Goal: Task Accomplishment & Management: Manage account settings

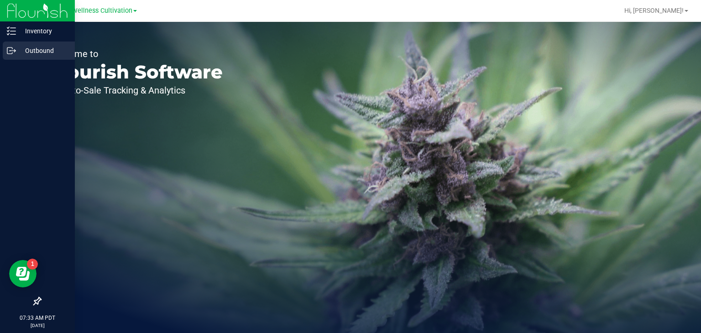
click at [37, 56] on p "Outbound" at bounding box center [43, 50] width 55 height 11
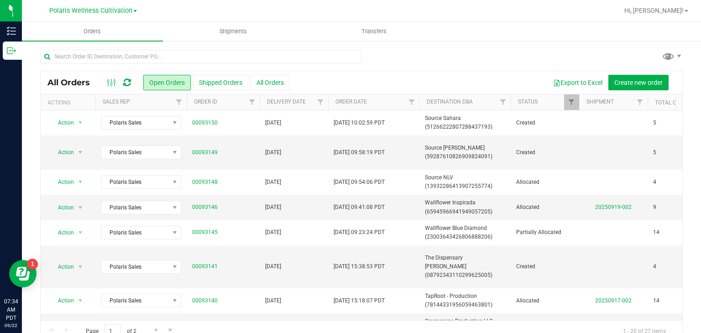
click at [433, 83] on div "Export to Excel Create new order" at bounding box center [483, 83] width 386 height 16
click at [126, 10] on span "Polaris Wellness Cultivation" at bounding box center [90, 11] width 83 height 8
click at [124, 44] on link "Polaris Wellness Production" at bounding box center [92, 44] width 133 height 12
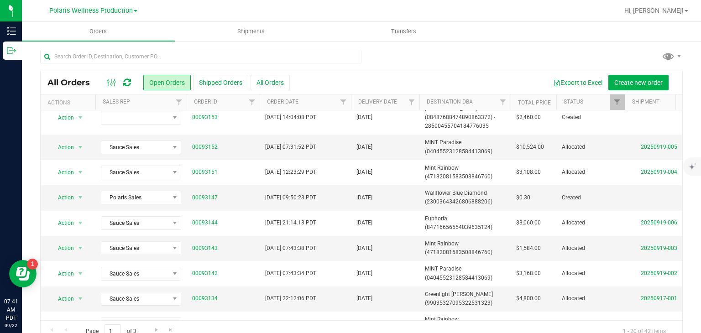
scroll to position [242, 0]
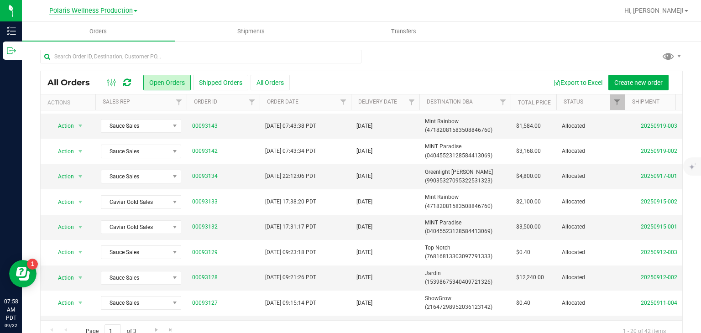
click at [111, 14] on span "Polaris Wellness Production" at bounding box center [91, 11] width 84 height 8
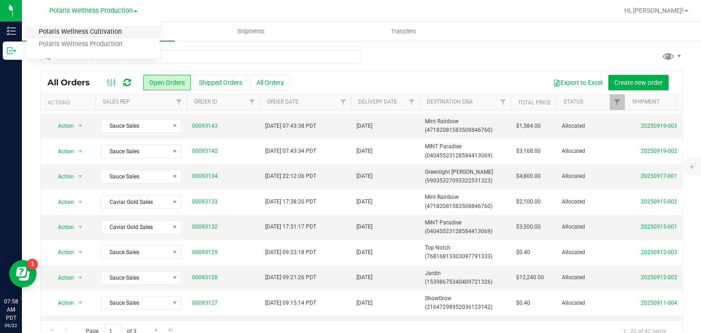
click at [121, 33] on link "Polaris Wellness Cultivation" at bounding box center [92, 32] width 133 height 12
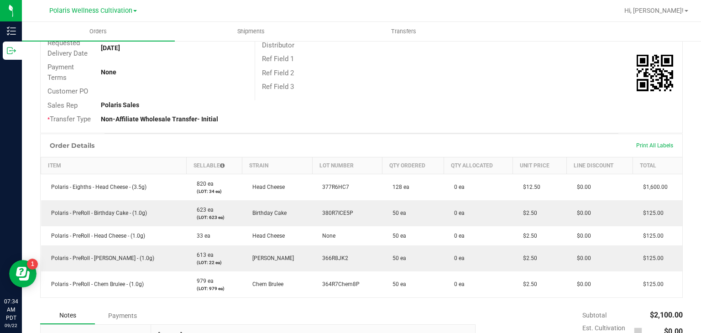
scroll to position [158, 0]
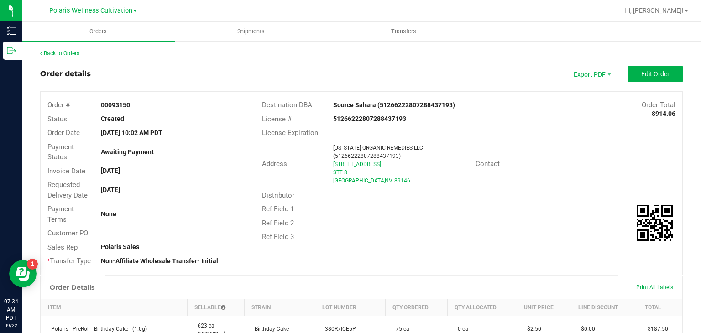
scroll to position [213, 0]
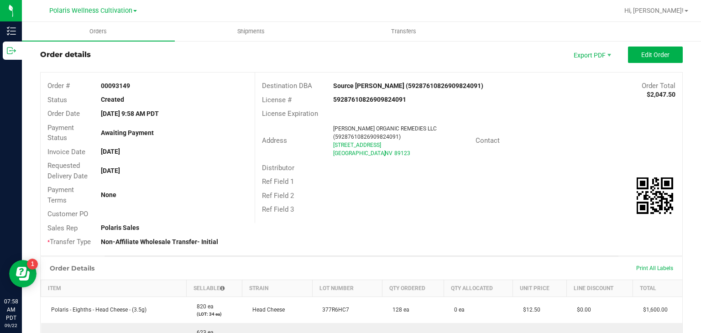
scroll to position [20, 0]
click at [647, 49] on button "Edit Order" at bounding box center [655, 54] width 55 height 16
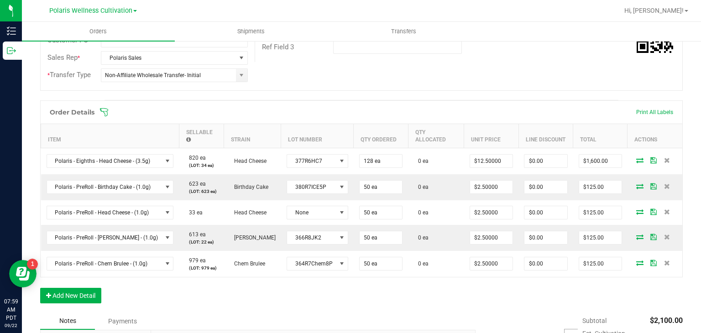
scroll to position [224, 0]
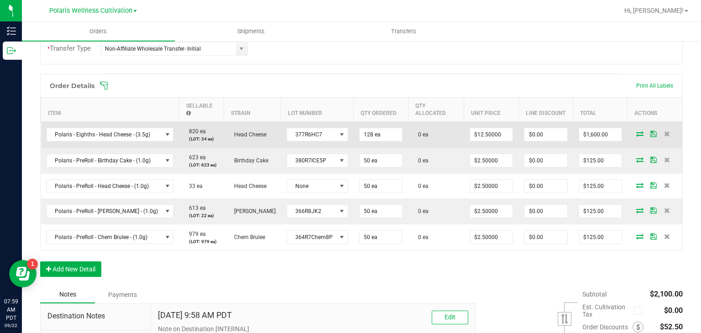
click at [636, 131] on icon at bounding box center [639, 133] width 7 height 5
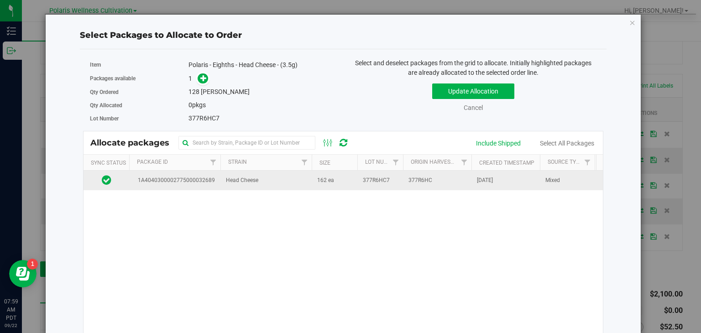
click at [380, 181] on span "377R6HC7" at bounding box center [376, 180] width 27 height 9
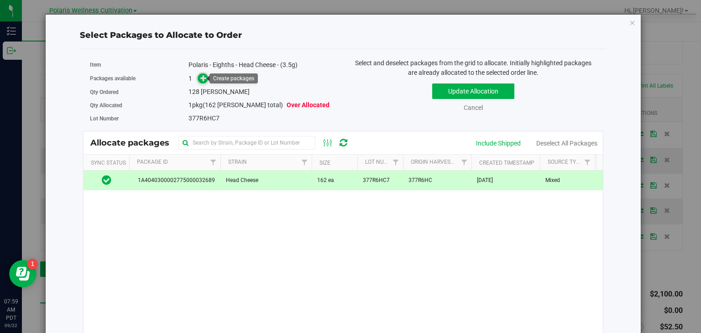
click at [203, 77] on icon at bounding box center [203, 77] width 6 height 6
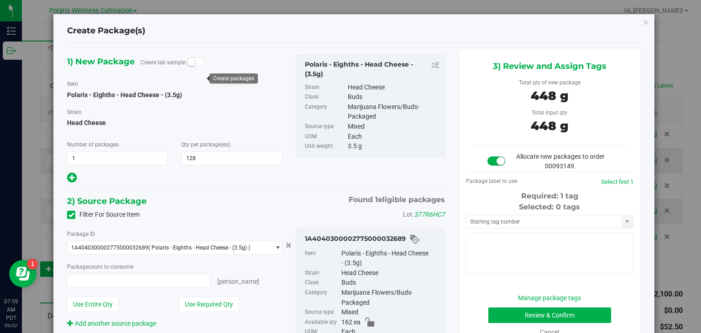
type input "128 ea"
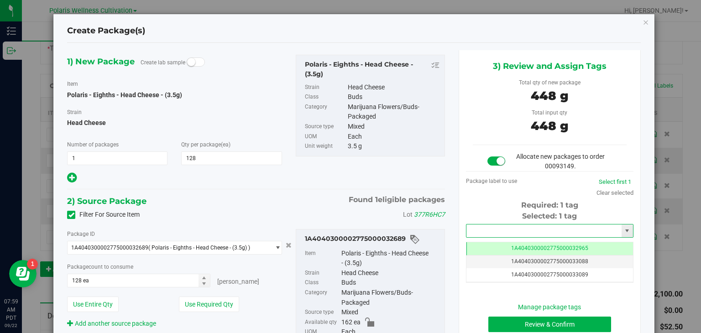
click at [492, 225] on input "text" at bounding box center [543, 231] width 155 height 13
click at [533, 241] on li "1A4040300002775000033150" at bounding box center [544, 246] width 165 height 14
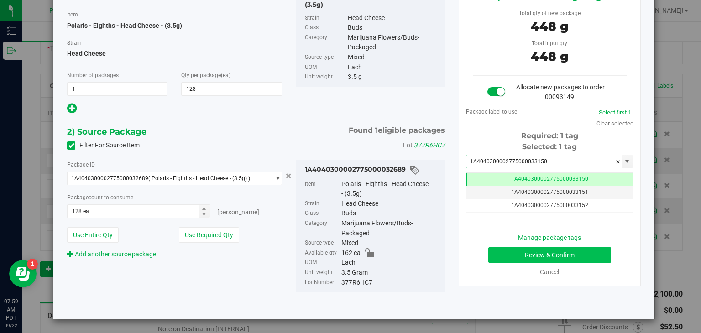
type input "1A4040300002775000033150"
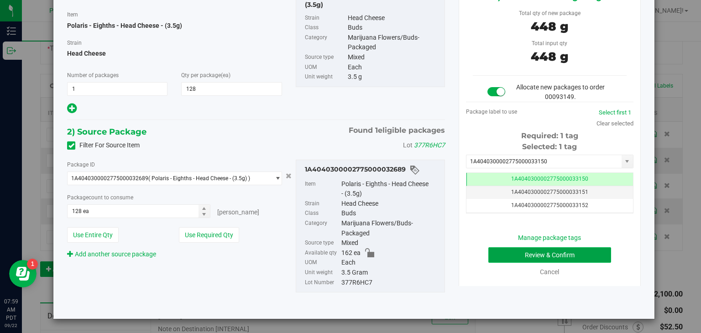
click at [578, 251] on button "Review & Confirm" at bounding box center [549, 255] width 123 height 16
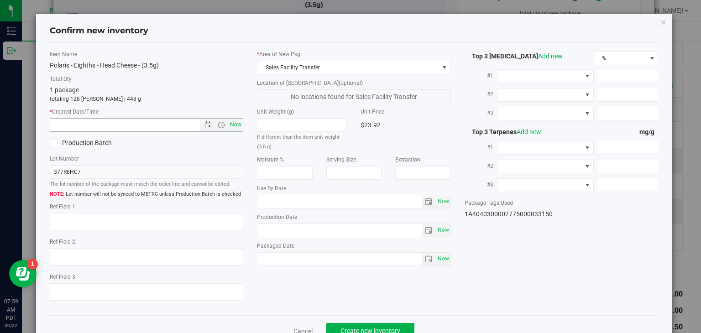
click at [233, 123] on span "Now" at bounding box center [236, 124] width 16 height 13
type input "9/22/2025 7:59 AM"
click at [355, 324] on button "Create new inventory" at bounding box center [370, 331] width 88 height 16
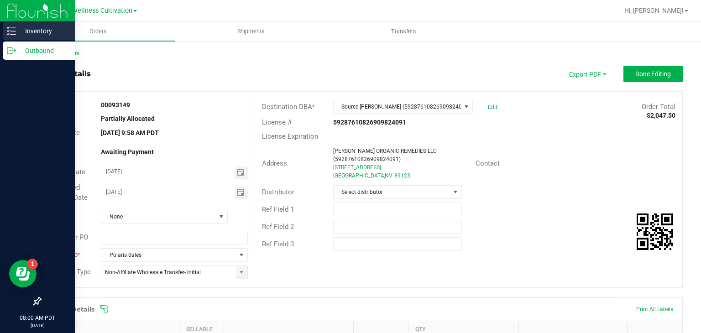
click at [14, 31] on line at bounding box center [12, 31] width 5 height 0
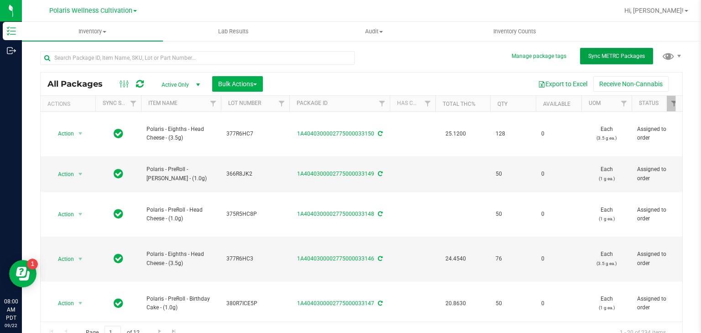
click at [601, 61] on button "Sync METRC Packages" at bounding box center [616, 56] width 73 height 16
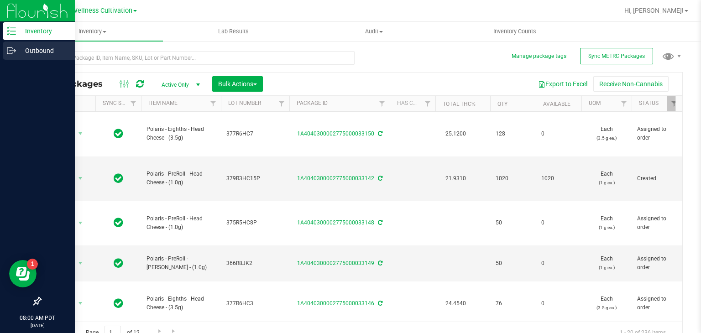
click at [10, 50] on icon at bounding box center [11, 50] width 9 height 9
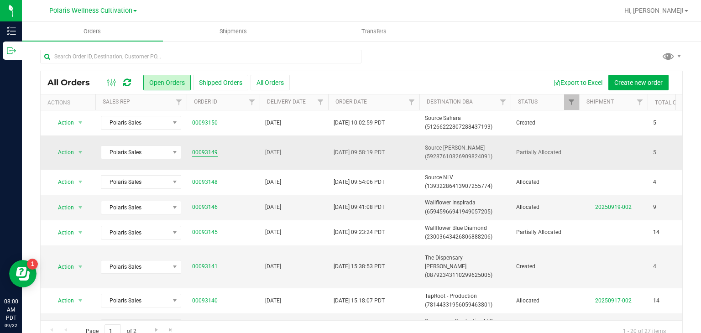
click at [211, 152] on link "00093149" at bounding box center [205, 152] width 26 height 9
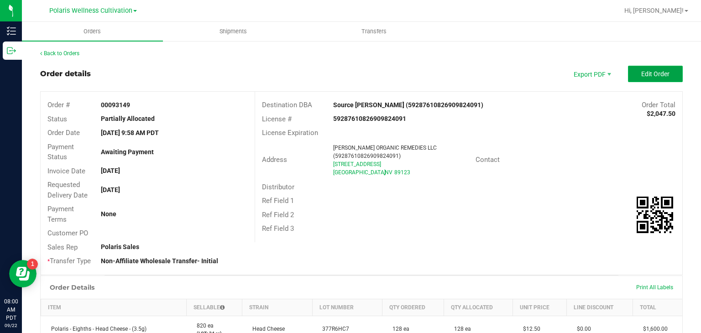
click at [641, 72] on span "Edit Order" at bounding box center [655, 73] width 28 height 7
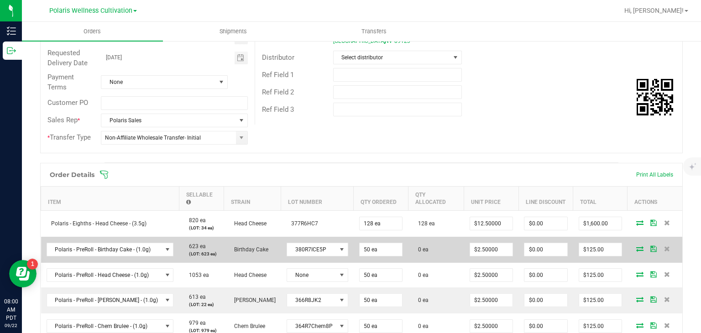
click at [636, 246] on icon at bounding box center [639, 248] width 7 height 5
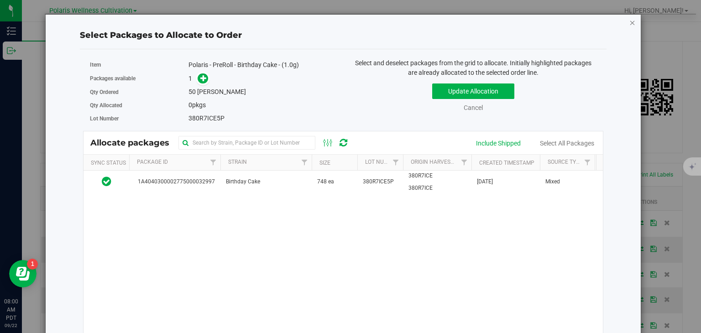
click at [629, 22] on icon "button" at bounding box center [632, 22] width 6 height 11
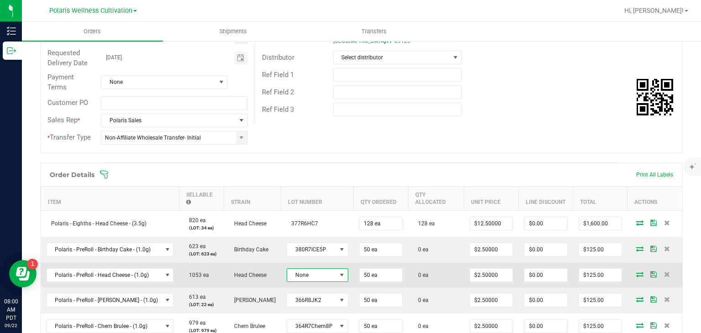
click at [338, 272] on span at bounding box center [341, 275] width 7 height 7
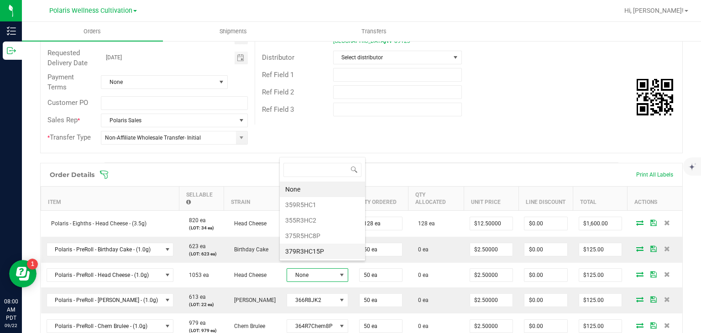
click at [323, 248] on li "379R3HC15P" at bounding box center [322, 252] width 85 height 16
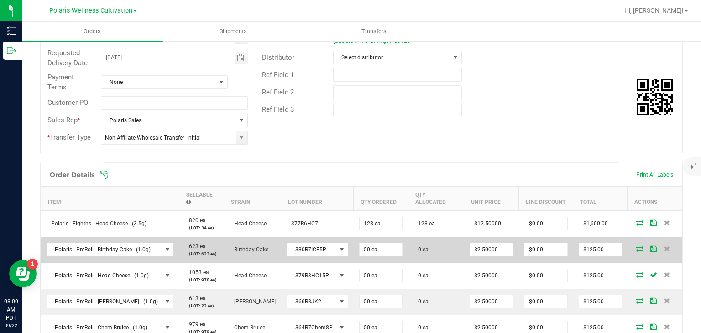
click at [636, 246] on icon at bounding box center [639, 248] width 7 height 5
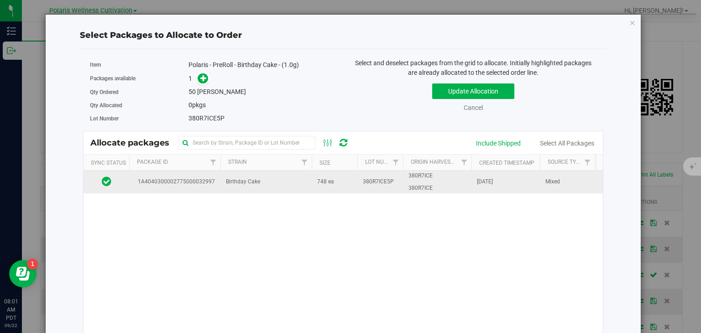
click at [337, 181] on td "748 ea" at bounding box center [335, 182] width 46 height 23
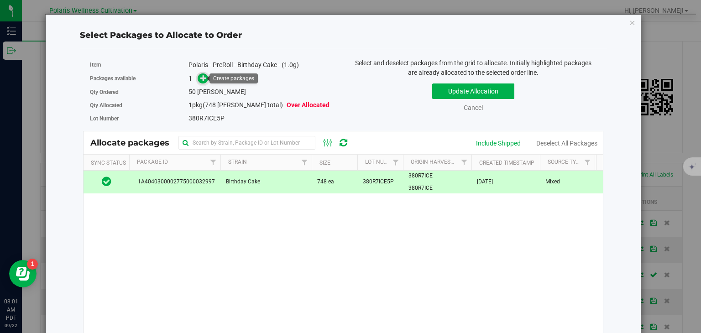
click at [200, 79] on icon at bounding box center [203, 78] width 6 height 6
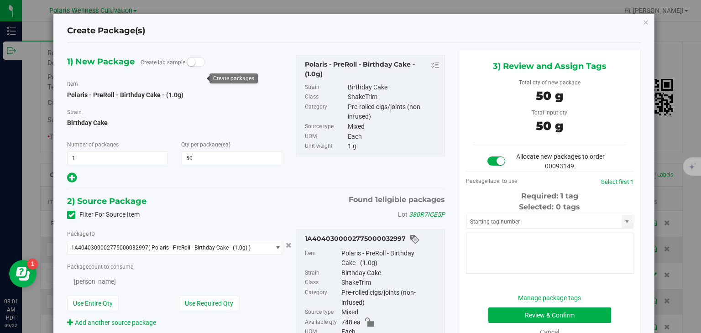
type input "50"
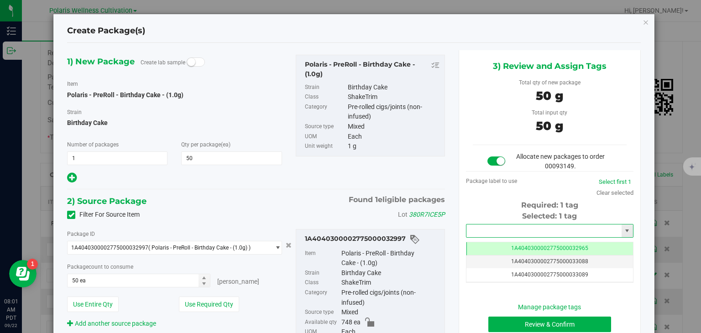
click at [541, 229] on input "text" at bounding box center [543, 231] width 155 height 13
click at [542, 252] on li "1A4040300002775000033151" at bounding box center [544, 246] width 165 height 14
type input "1A4040300002775000033151"
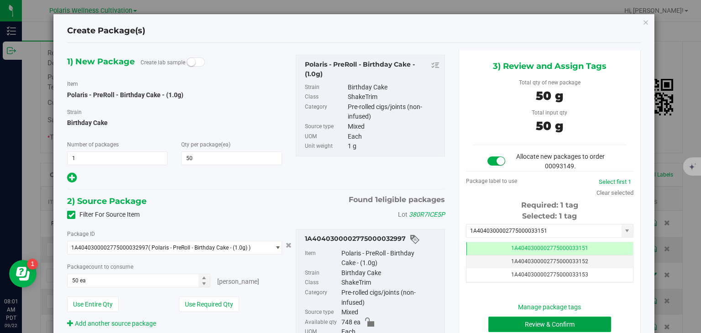
click at [542, 322] on button "Review & Confirm" at bounding box center [549, 325] width 123 height 16
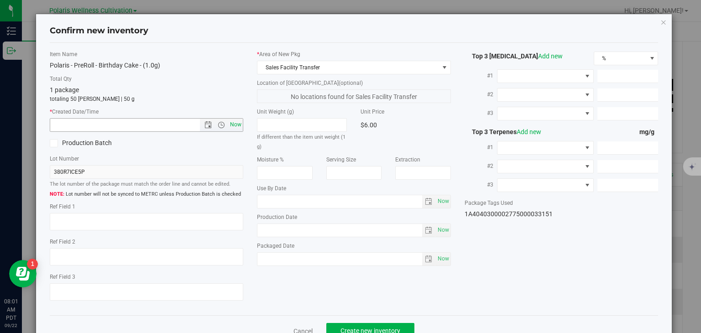
click at [234, 122] on span "Now" at bounding box center [236, 124] width 16 height 13
type input "9/22/2025 8:01 AM"
click at [360, 327] on span "Create new inventory" at bounding box center [371, 330] width 60 height 7
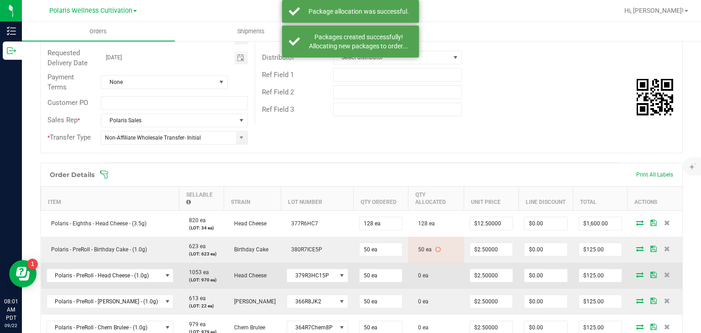
click at [636, 272] on icon at bounding box center [639, 274] width 7 height 5
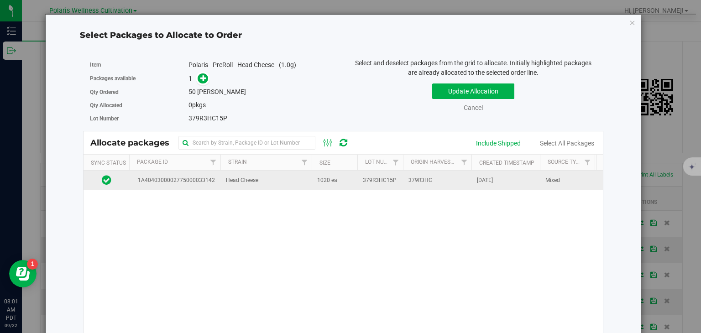
click at [367, 177] on span "379R3HC15P" at bounding box center [380, 180] width 34 height 9
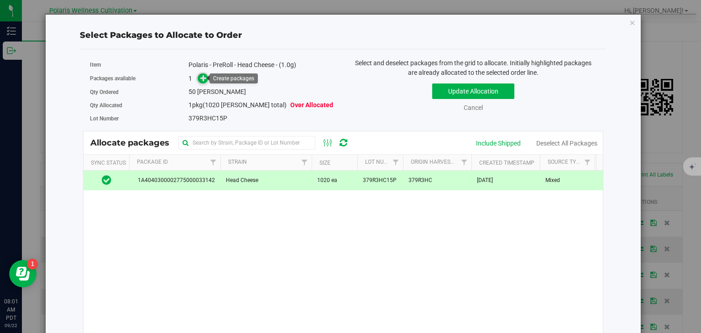
click at [203, 75] on icon at bounding box center [203, 78] width 6 height 6
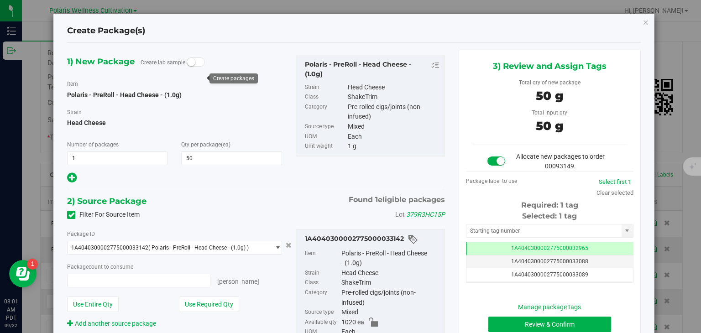
type input "50 ea"
click at [472, 232] on input "text" at bounding box center [543, 231] width 155 height 13
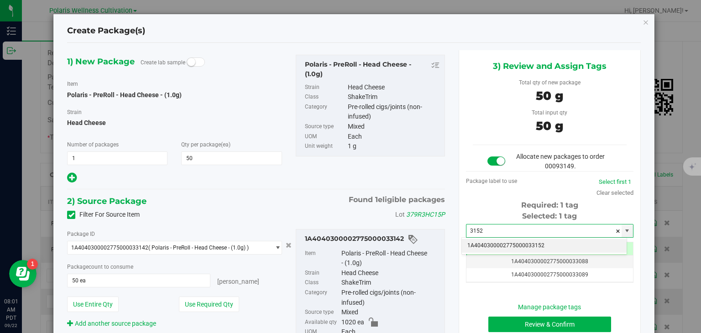
click at [489, 247] on li "1A4040300002775000033152" at bounding box center [544, 246] width 165 height 14
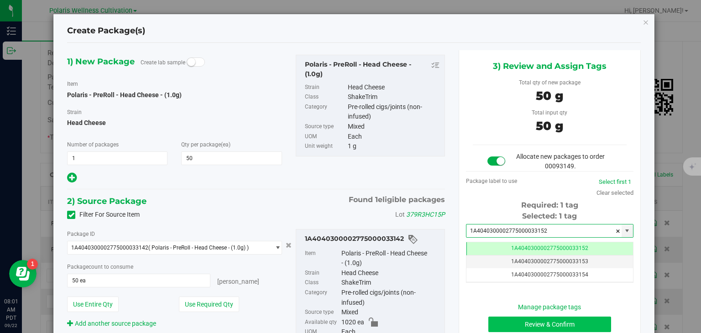
type input "1A4040300002775000033152"
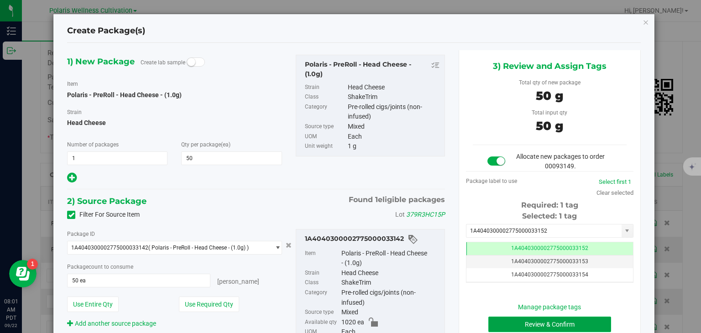
click at [532, 327] on button "Review & Confirm" at bounding box center [549, 325] width 123 height 16
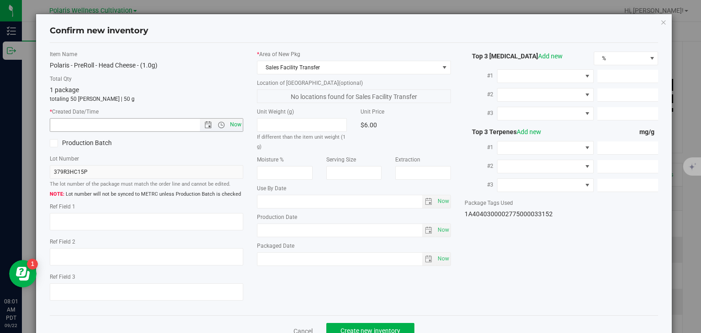
click at [233, 126] on span "Now" at bounding box center [236, 124] width 16 height 13
type input "9/22/2025 8:01 AM"
click at [381, 326] on button "Create new inventory" at bounding box center [370, 331] width 88 height 16
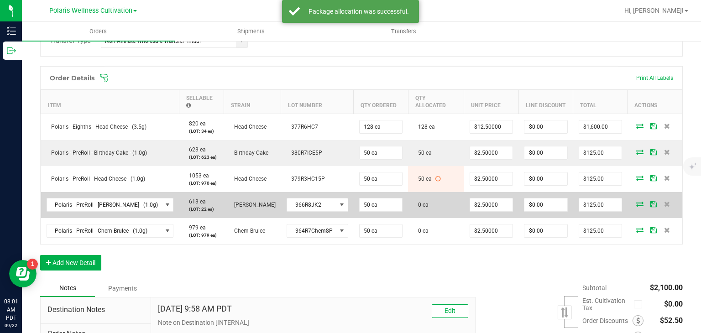
drag, startPoint x: 636, startPoint y: 196, endPoint x: 630, endPoint y: 196, distance: 5.9
click at [633, 201] on span at bounding box center [640, 203] width 14 height 5
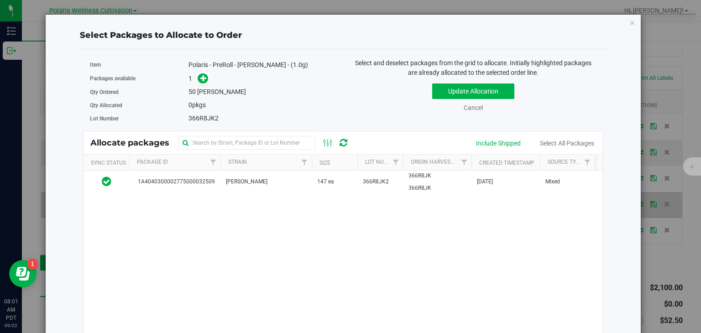
click at [630, 196] on div "Select Packages to Allocate to Order Item Polaris - PreRoll - Jenny Kush - (1.0…" at bounding box center [343, 213] width 596 height 399
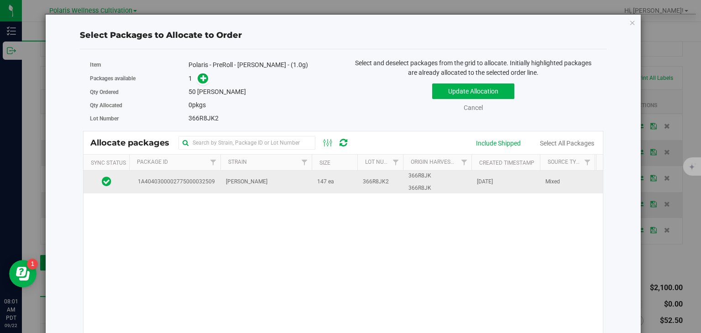
click at [507, 186] on td "Aug 14, 2025" at bounding box center [506, 182] width 68 height 23
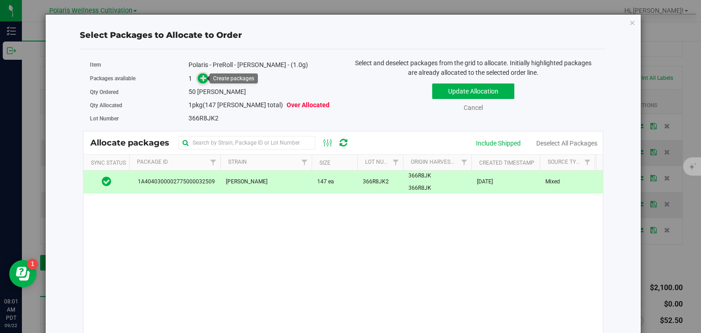
click at [202, 75] on icon at bounding box center [203, 78] width 6 height 6
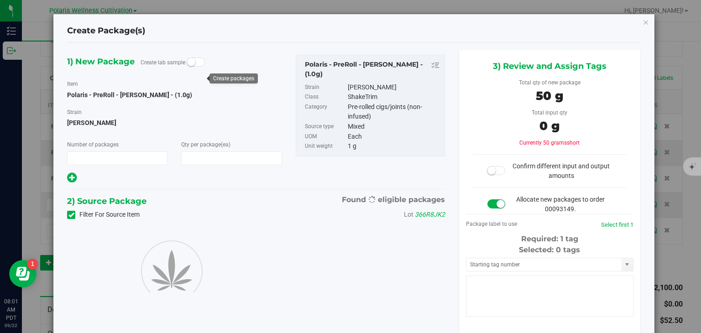
type input "1"
type input "50"
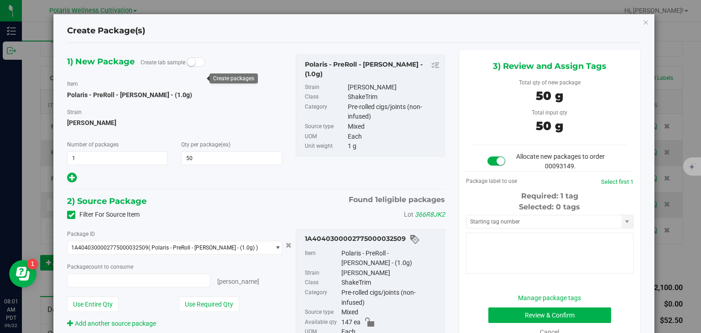
type input "50 ea"
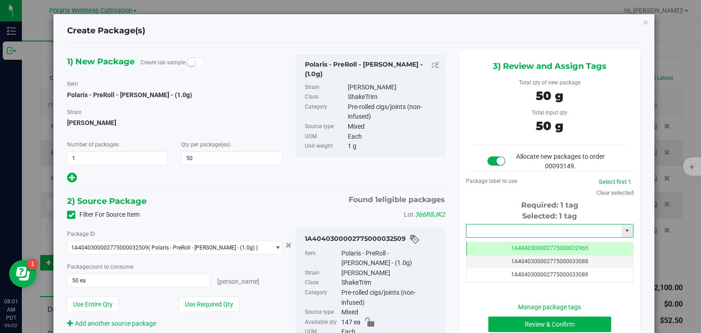
click at [482, 231] on input "text" at bounding box center [543, 231] width 155 height 13
click at [494, 247] on li "1A4040300002775000033153" at bounding box center [544, 246] width 165 height 14
type input "1A4040300002775000033153"
click at [522, 327] on button "Review & Confirm" at bounding box center [549, 325] width 123 height 16
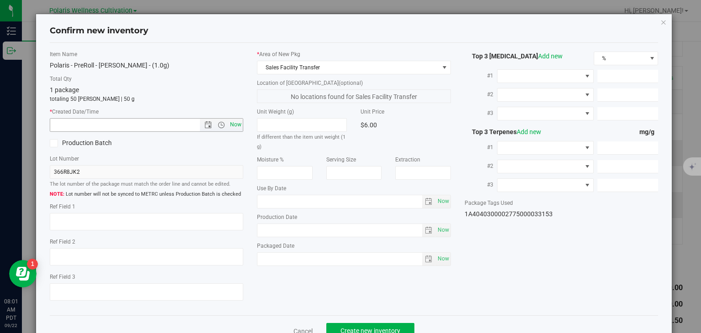
click at [240, 126] on span "Now" at bounding box center [236, 124] width 16 height 13
type input "9/22/2025 8:01 AM"
click at [372, 325] on button "Create new inventory" at bounding box center [370, 331] width 88 height 16
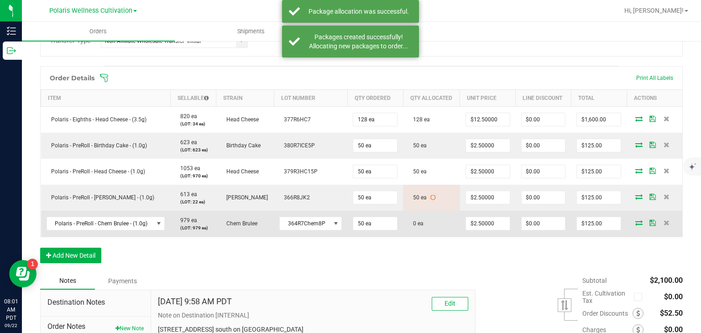
click at [635, 220] on icon at bounding box center [638, 222] width 7 height 5
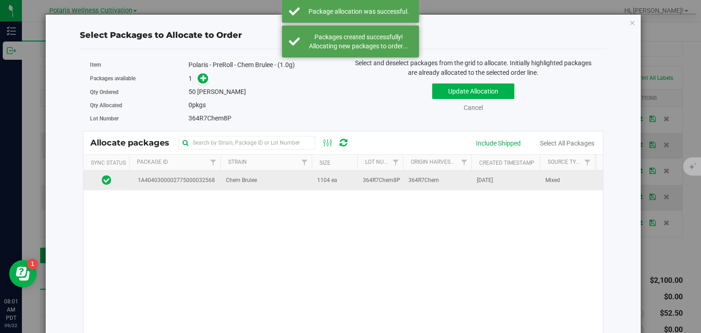
click at [397, 183] on span "364R7Chem8P" at bounding box center [381, 180] width 37 height 9
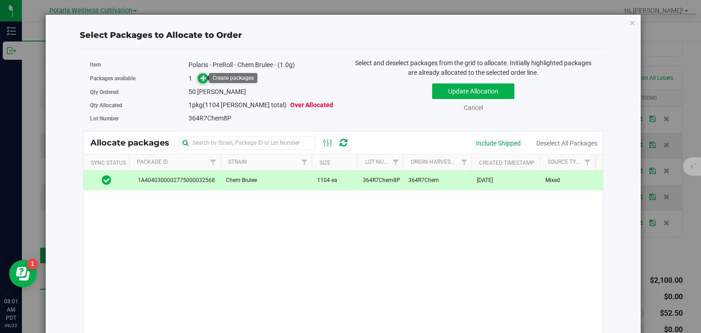
click at [204, 81] on icon at bounding box center [203, 78] width 6 height 6
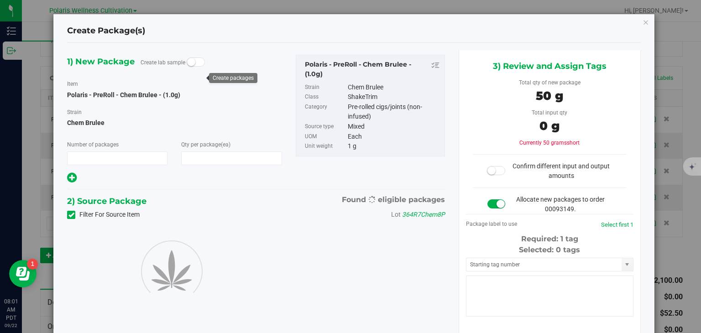
type input "1"
type input "50"
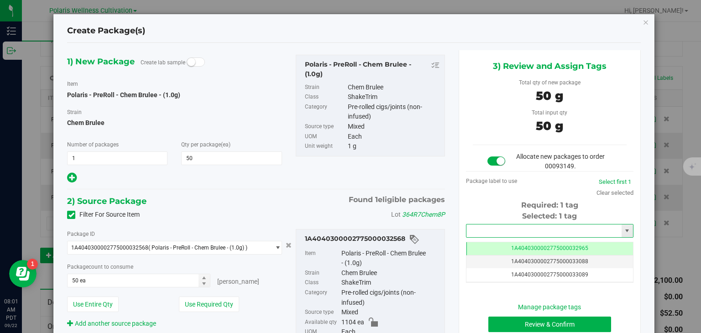
click at [526, 232] on input "text" at bounding box center [543, 231] width 155 height 13
click at [572, 243] on li "1A4040300002775000033154" at bounding box center [544, 246] width 165 height 14
type input "1A4040300002775000033154"
click at [552, 324] on button "Review & Confirm" at bounding box center [549, 325] width 123 height 16
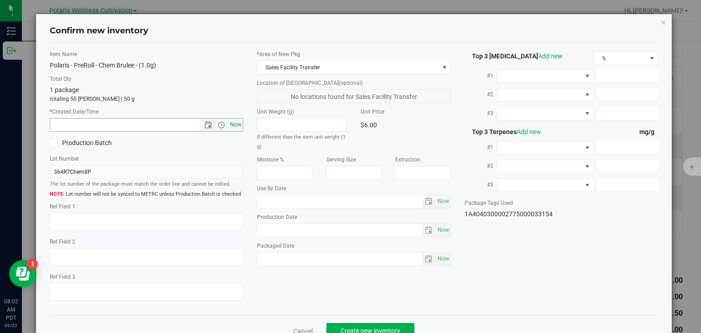
click at [233, 124] on span "Now" at bounding box center [236, 124] width 16 height 13
type input "9/22/2025 8:02 AM"
click at [384, 329] on span "Create new inventory" at bounding box center [371, 330] width 60 height 7
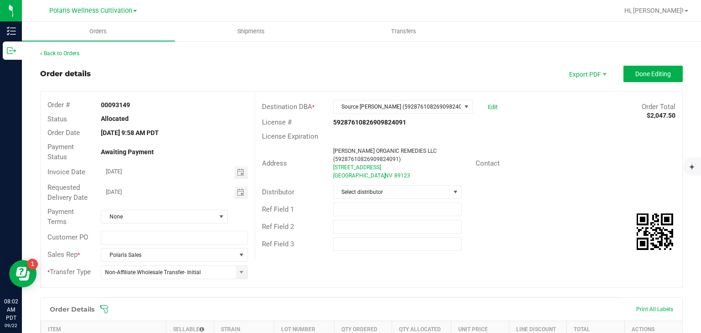
click at [528, 198] on div "Distributor Select distributor" at bounding box center [468, 191] width 427 height 17
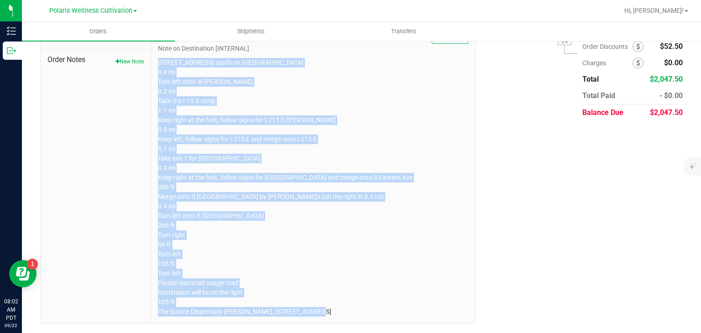
drag, startPoint x: 156, startPoint y: 260, endPoint x: 434, endPoint y: 352, distance: 293.0
click at [434, 333] on html "Inventory Outbound 08:02 AM PDT 09/22/2025 09/22 Polaris Wellness Cultivation H…" at bounding box center [350, 166] width 701 height 333
copy p "5385 Polaris Ave Head south on Polaris Ave 0.4 mi Turn left onto W Russell Rd 0…"
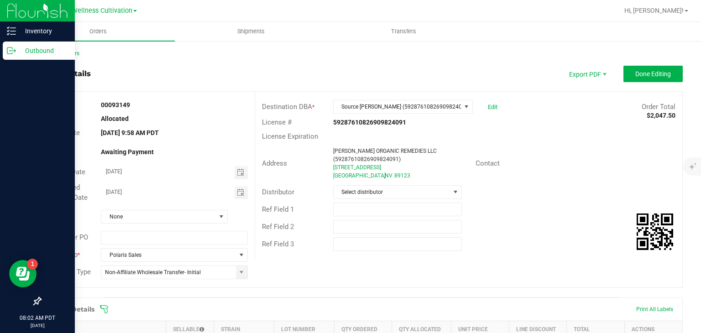
click at [17, 55] on p "Outbound" at bounding box center [43, 50] width 55 height 11
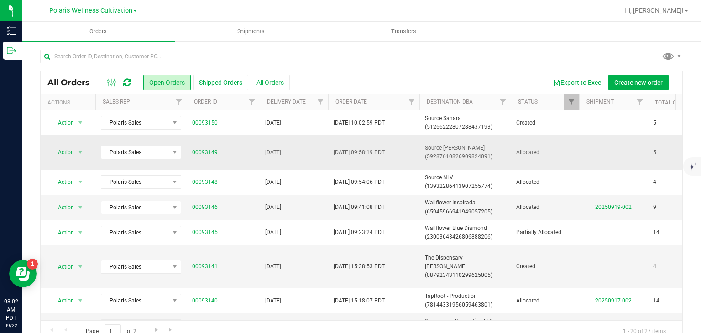
click at [383, 152] on span "[DATE] 09:58:19 PDT" at bounding box center [359, 152] width 51 height 9
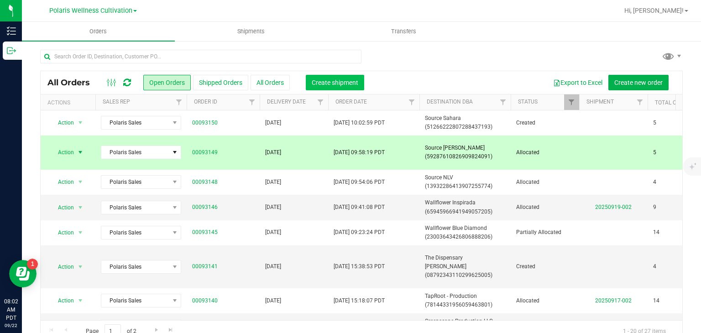
click at [323, 79] on span "Create shipment" at bounding box center [335, 82] width 47 height 7
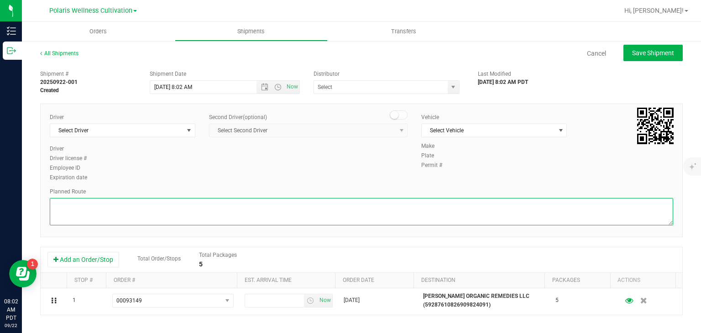
click at [292, 203] on textarea at bounding box center [362, 211] width 624 height 27
paste textarea "5385 Polaris Ave Head south on Polaris Ave 0.4 mi Turn left onto W Russell Rd 0…"
type textarea "5385 Polaris Ave Head south on Polaris Ave 0.4 mi Turn left onto W Russell Rd 0…"
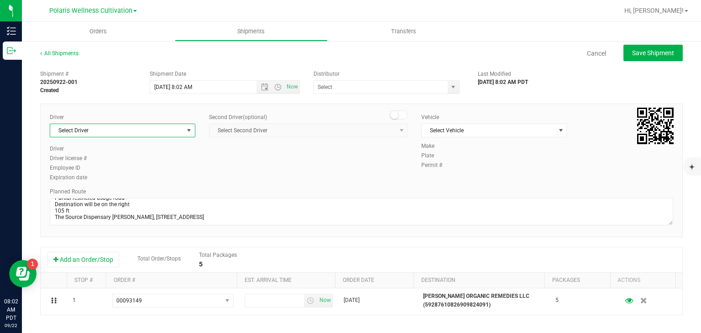
click at [188, 130] on span "select" at bounding box center [188, 130] width 7 height 7
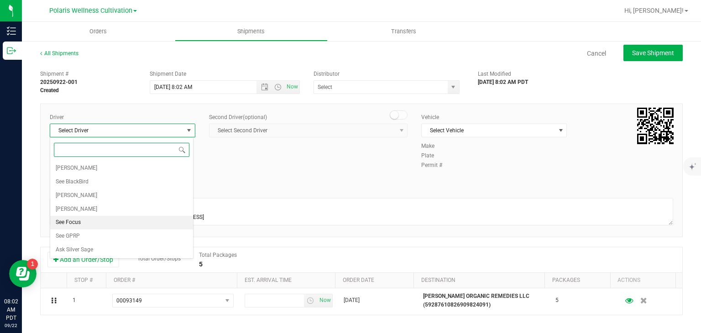
click at [102, 223] on li "See Focus" at bounding box center [121, 223] width 143 height 14
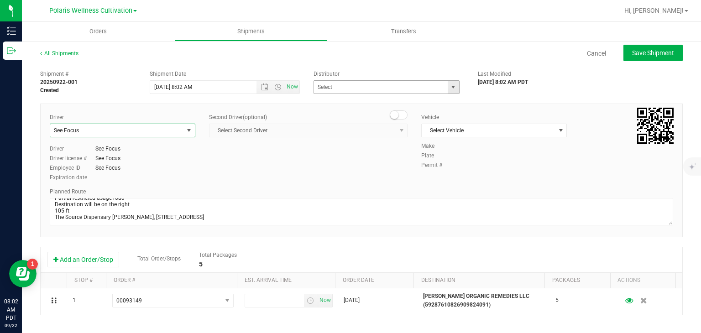
click at [450, 92] on span "select" at bounding box center [453, 87] width 11 height 13
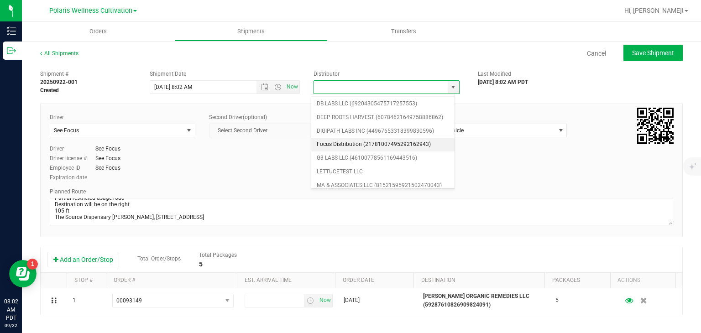
click at [408, 147] on li "Focus Distribution (21781007495292162943)" at bounding box center [382, 145] width 143 height 14
type input "Focus Distribution (21781007495292162943)"
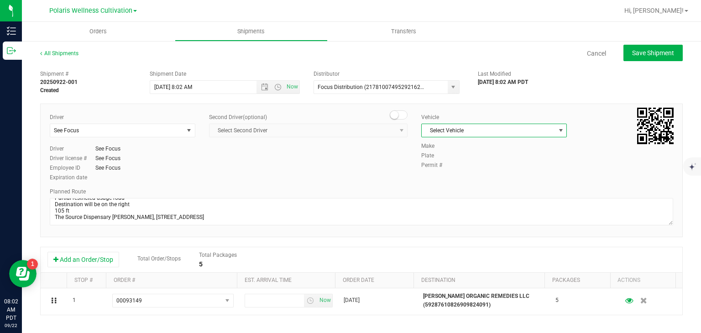
click at [478, 130] on span "Select Vehicle" at bounding box center [488, 130] width 133 height 13
click at [456, 177] on li "See Focus" at bounding box center [489, 174] width 143 height 14
click at [263, 87] on span "Open the date view" at bounding box center [264, 87] width 7 height 7
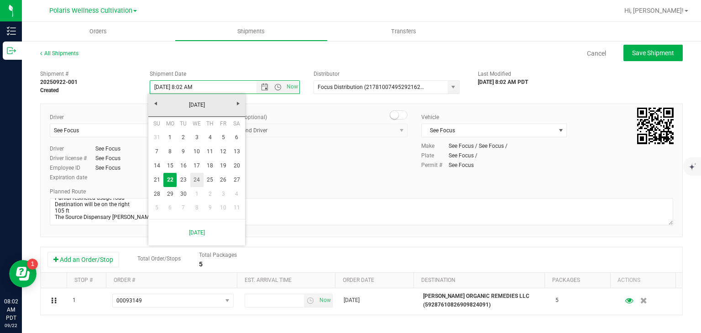
click at [196, 176] on link "24" at bounding box center [196, 180] width 13 height 14
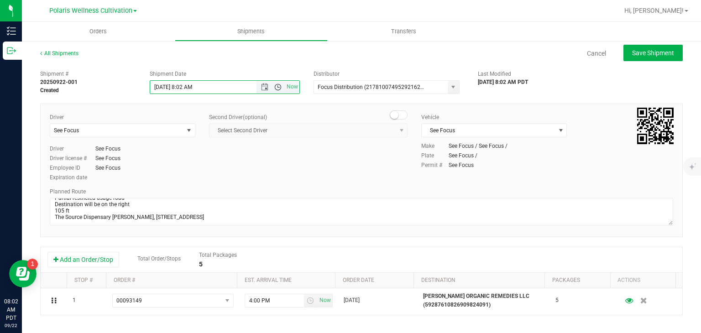
click at [274, 86] on span "Open the time view" at bounding box center [277, 87] width 7 height 7
click at [243, 176] on li "9:00 AM" at bounding box center [222, 178] width 147 height 12
click at [654, 57] on button "Save Shipment" at bounding box center [653, 53] width 59 height 16
type input "9/24/2025 4:00 PM"
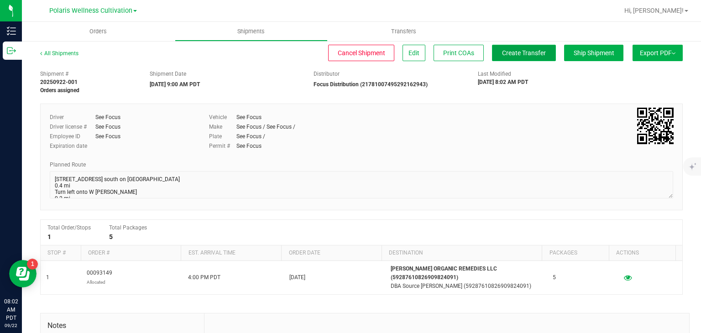
click at [524, 57] on button "Create Transfer" at bounding box center [524, 53] width 64 height 16
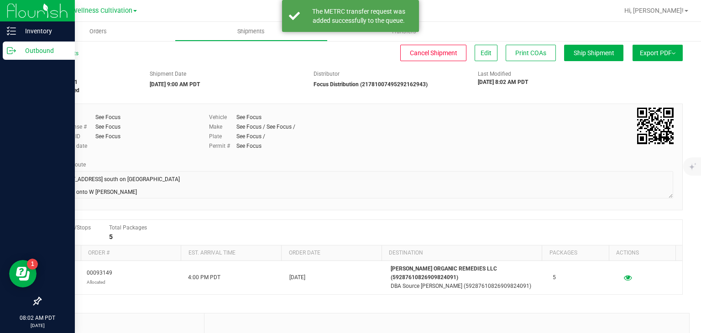
click at [25, 57] on div "Outbound" at bounding box center [39, 51] width 72 height 18
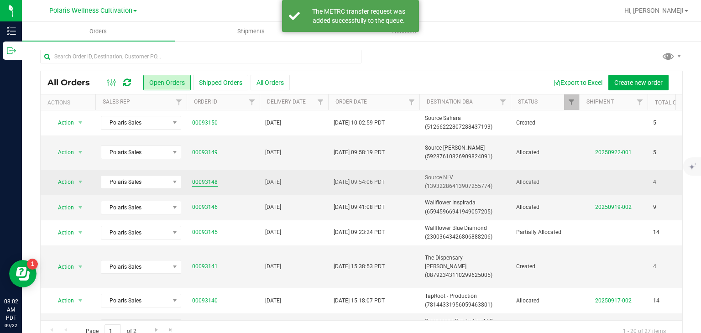
click at [204, 180] on link "00093148" at bounding box center [205, 182] width 26 height 9
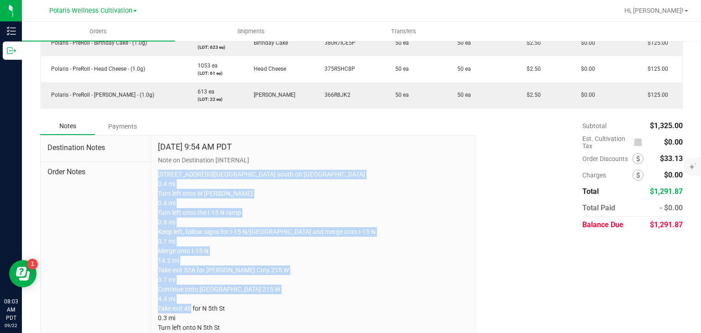
scroll to position [423, 0]
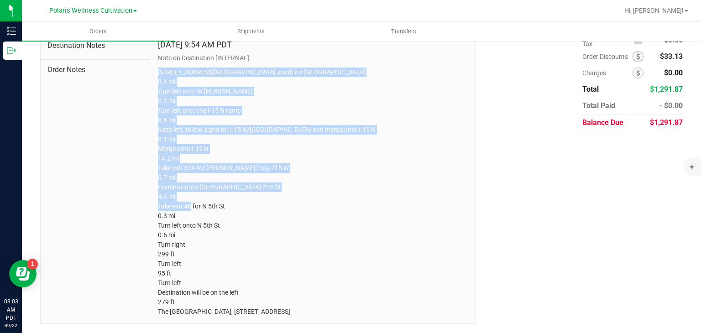
drag, startPoint x: 151, startPoint y: 177, endPoint x: 440, endPoint y: 354, distance: 338.9
click at [440, 333] on html "Inventory Outbound 08:03 AM PDT 09/22/2025 09/22 Polaris Wellness Cultivation H…" at bounding box center [350, 166] width 701 height 333
copy p "5385 Polaris Ave Head south on Polaris Ave 0.4 mi Turn left onto W Russell Rd 0…"
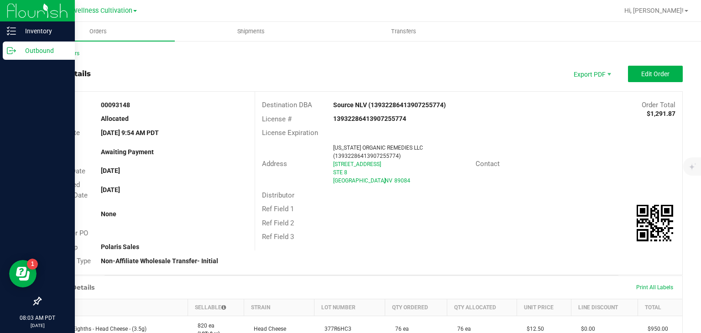
click at [17, 47] on p "Outbound" at bounding box center [43, 50] width 55 height 11
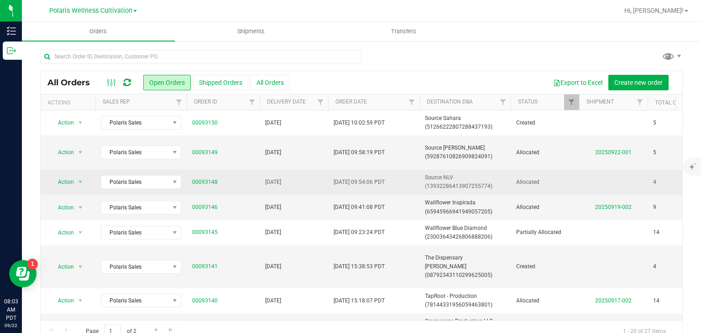
click at [383, 184] on span "[DATE] 09:54:06 PDT" at bounding box center [359, 182] width 51 height 9
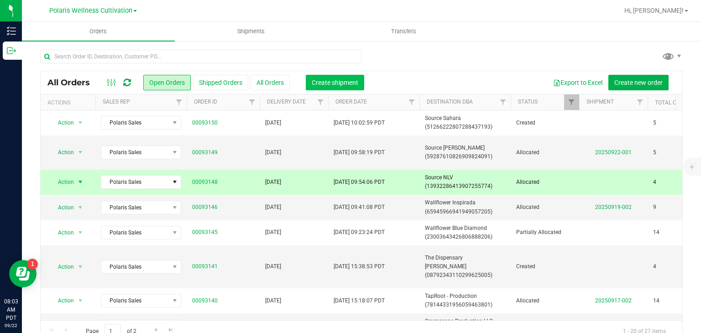
click at [316, 83] on span "Create shipment" at bounding box center [335, 82] width 47 height 7
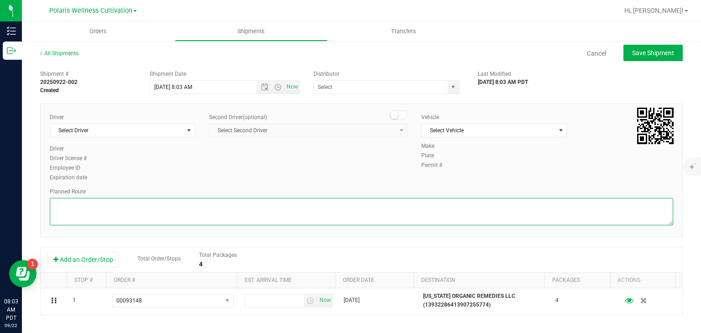
click at [344, 205] on textarea at bounding box center [362, 211] width 624 height 27
paste textarea "5385 Polaris Ave Head south on Polaris Ave 0.4 mi Turn left onto W Russell Rd 0…"
type textarea "5385 Polaris Ave Head south on Polaris Ave 0.4 mi Turn left onto W Russell Rd 0…"
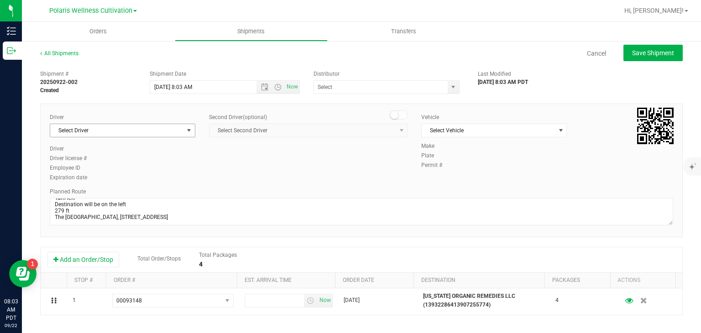
click at [192, 131] on span "select" at bounding box center [188, 130] width 11 height 13
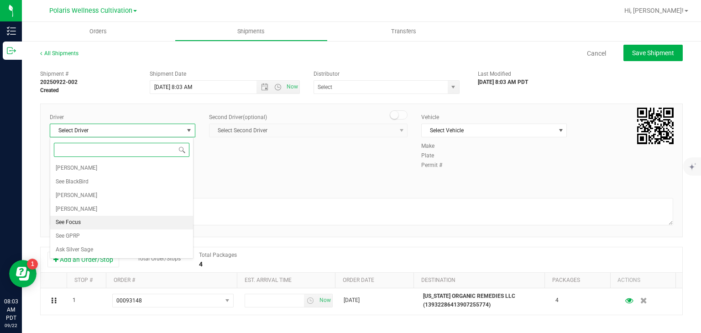
click at [100, 219] on li "See Focus" at bounding box center [121, 223] width 143 height 14
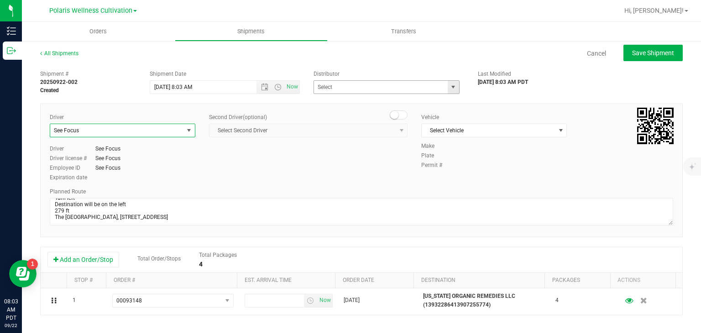
click at [450, 89] on span "select" at bounding box center [453, 87] width 7 height 7
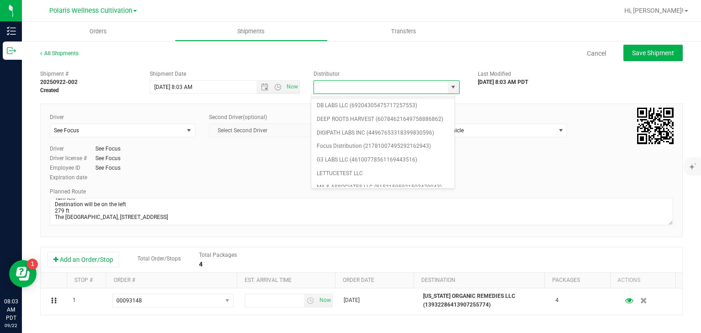
scroll to position [50, 0]
click at [416, 147] on li "Focus Distribution (21781007495292162943)" at bounding box center [382, 146] width 143 height 14
type input "Focus Distribution (21781007495292162943)"
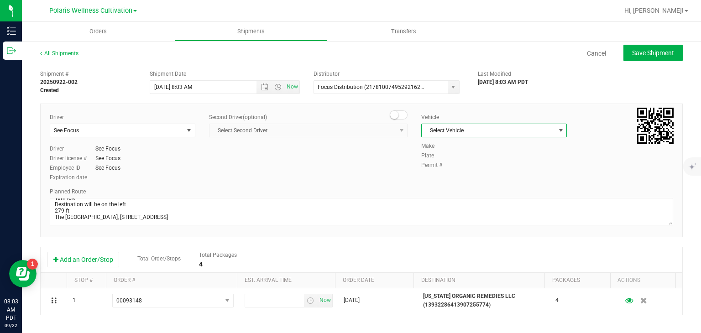
click at [469, 131] on span "Select Vehicle" at bounding box center [488, 130] width 133 height 13
click at [454, 173] on li "See Focus" at bounding box center [489, 174] width 143 height 14
click at [261, 88] on span "Open the date view" at bounding box center [264, 87] width 7 height 7
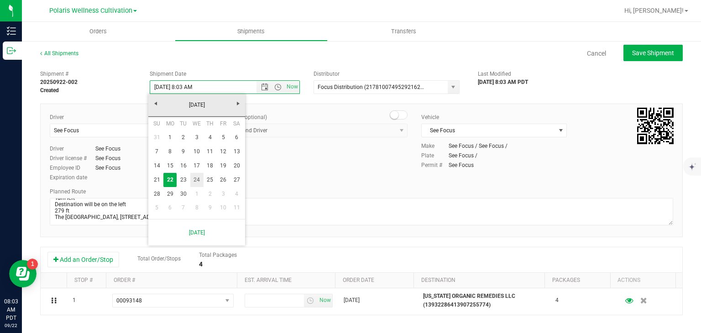
click at [199, 179] on link "24" at bounding box center [196, 180] width 13 height 14
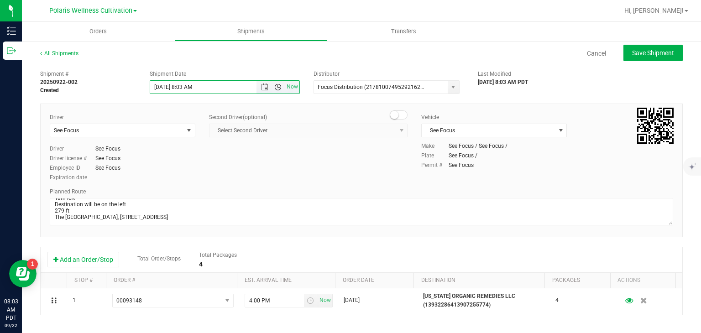
click at [274, 86] on span "Open the time view" at bounding box center [277, 87] width 7 height 7
click at [210, 176] on li "9:00 AM" at bounding box center [222, 179] width 147 height 12
click at [657, 55] on span "Save Shipment" at bounding box center [653, 52] width 42 height 7
type input "9/24/2025 4:00 PM"
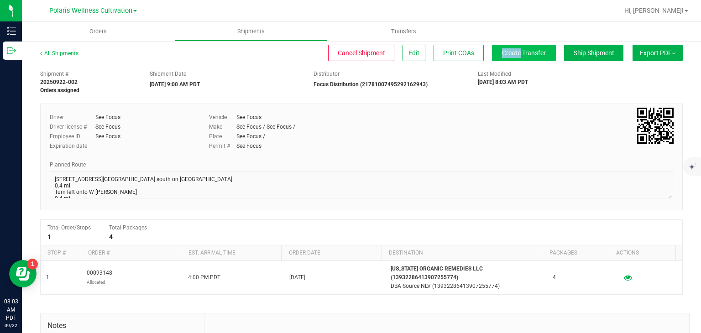
drag, startPoint x: 520, startPoint y: 43, endPoint x: 509, endPoint y: 52, distance: 14.0
click at [509, 52] on div "All Shipments Cancel Shipment Edit Print COAs Create Transfer Ship Shipment Exp…" at bounding box center [361, 242] width 679 height 405
click at [509, 52] on span "Create Transfer" at bounding box center [524, 52] width 44 height 7
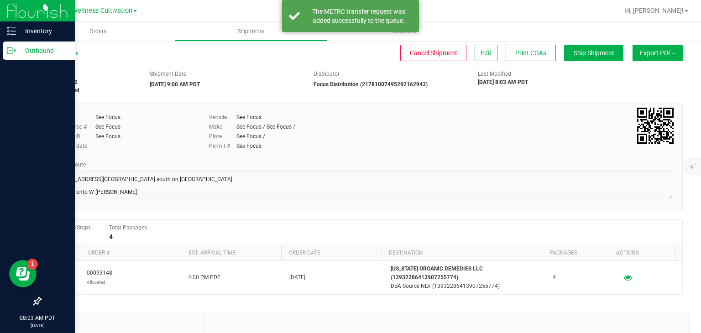
click at [52, 55] on p "Outbound" at bounding box center [43, 50] width 55 height 11
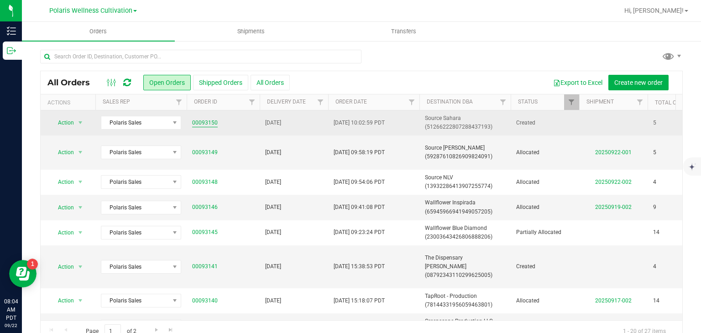
click at [213, 120] on link "00093150" at bounding box center [205, 123] width 26 height 9
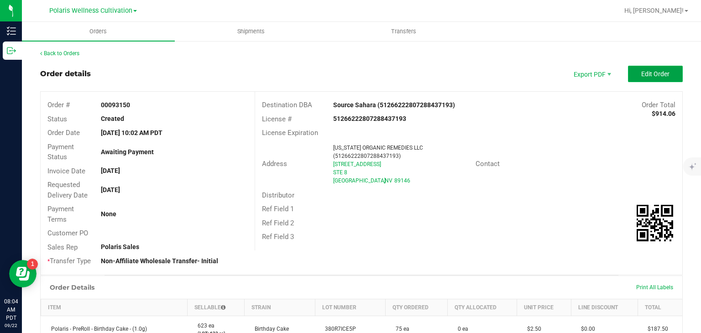
click at [650, 67] on button "Edit Order" at bounding box center [655, 74] width 55 height 16
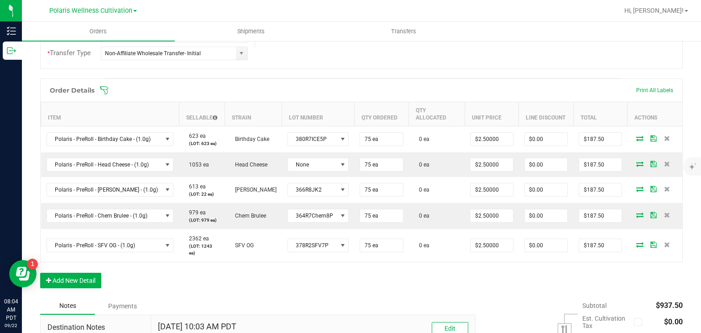
scroll to position [220, 0]
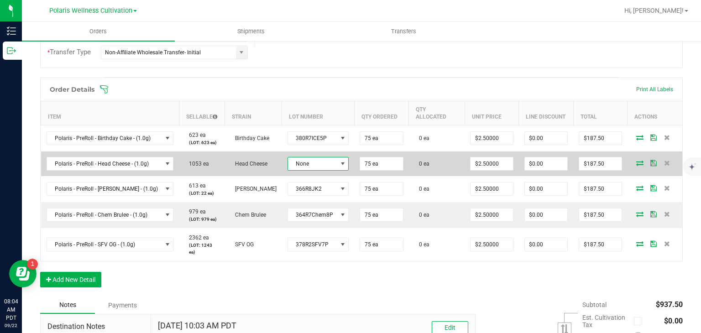
click at [339, 160] on span at bounding box center [342, 163] width 7 height 7
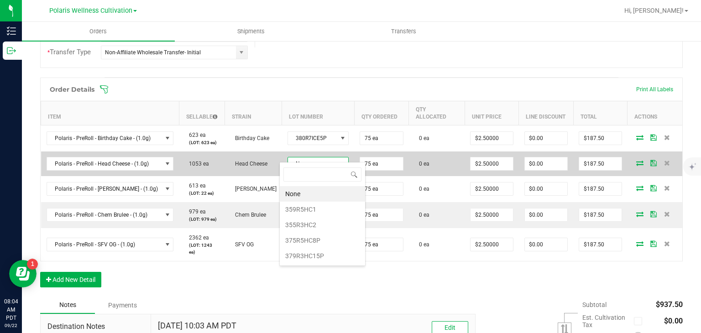
scroll to position [13, 60]
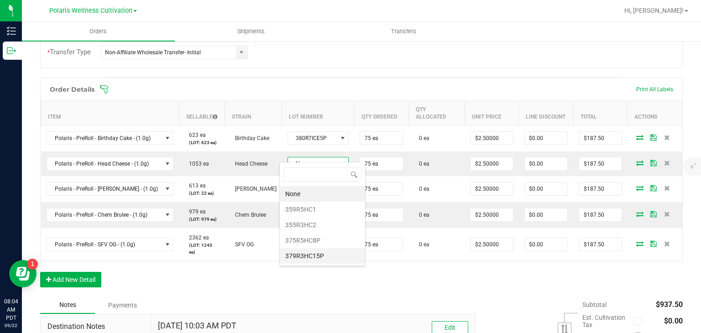
click at [333, 251] on li "379R3HC15P" at bounding box center [322, 256] width 85 height 16
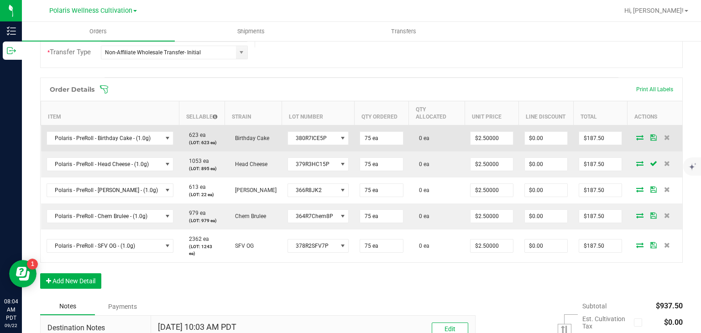
click at [636, 135] on icon at bounding box center [639, 137] width 7 height 5
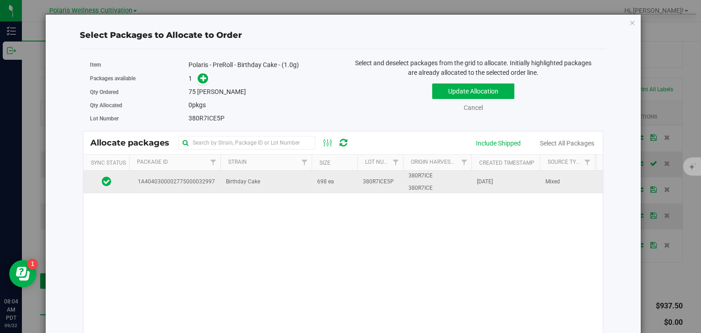
click at [435, 179] on td "380R7ICE 380R7ICE" at bounding box center [437, 182] width 68 height 23
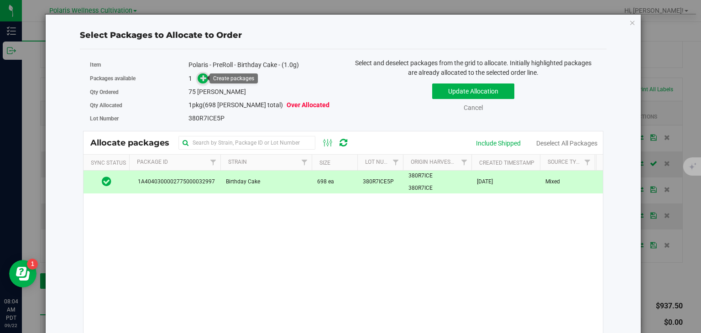
click at [202, 75] on icon at bounding box center [203, 78] width 6 height 6
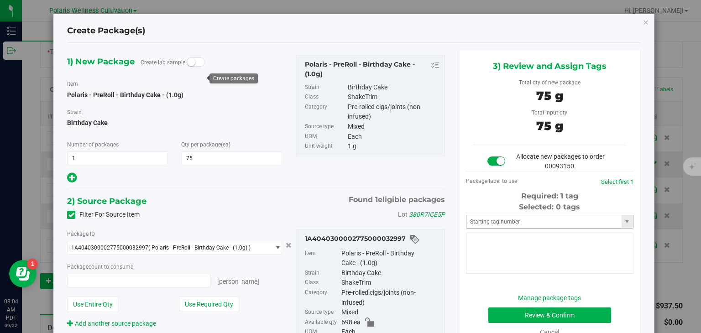
type input "75"
type input "75 ea"
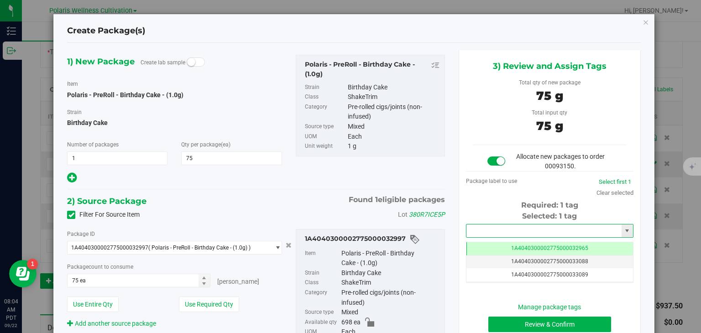
click at [545, 228] on input "text" at bounding box center [543, 231] width 155 height 13
click at [542, 245] on li "1A4040300002775000033155" at bounding box center [544, 246] width 165 height 14
type input "1A4040300002775000033155"
click at [539, 324] on button "Review & Confirm" at bounding box center [549, 325] width 123 height 16
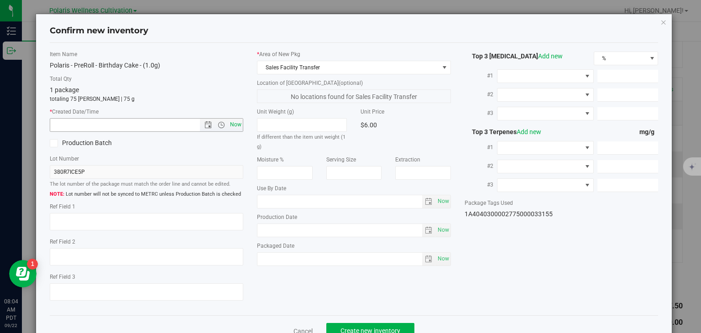
click at [229, 122] on span "Now" at bounding box center [236, 124] width 16 height 13
type input "9/22/2025 8:04 AM"
click at [384, 330] on span "Create new inventory" at bounding box center [371, 330] width 60 height 7
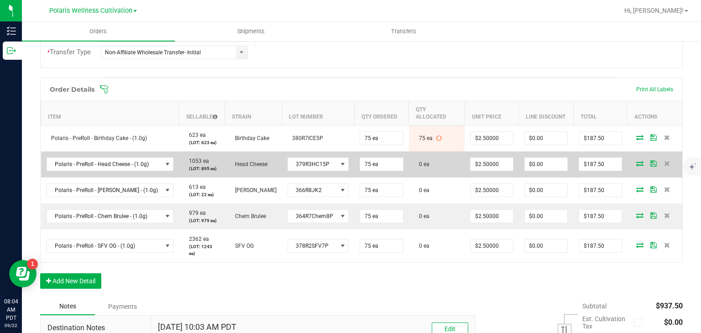
click at [636, 161] on icon at bounding box center [639, 163] width 7 height 5
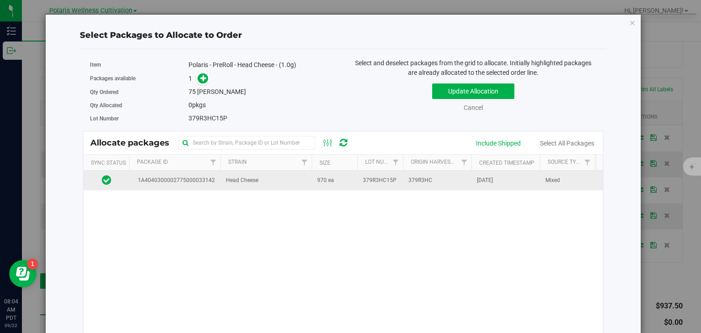
click at [477, 179] on span "[DATE]" at bounding box center [485, 180] width 16 height 9
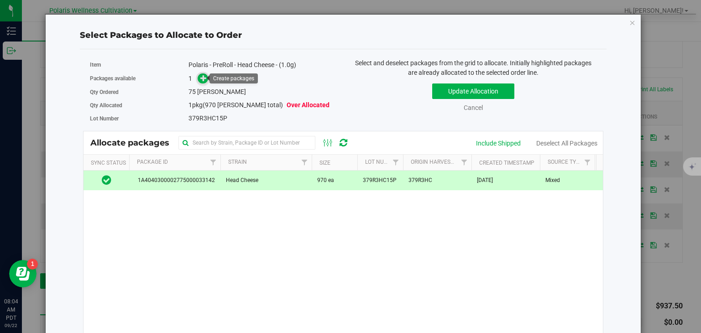
click at [200, 81] on icon at bounding box center [203, 78] width 6 height 6
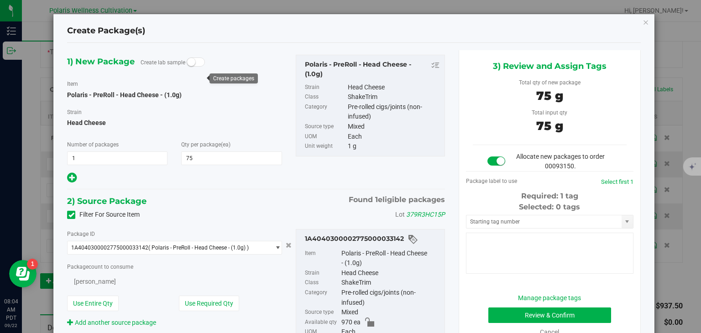
type input "75"
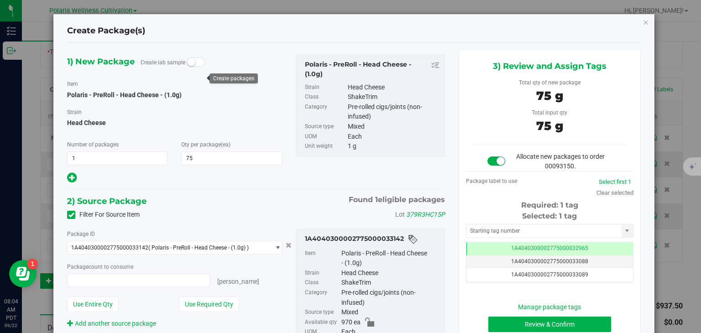
type input "75 ea"
click at [586, 233] on input "text" at bounding box center [543, 231] width 155 height 13
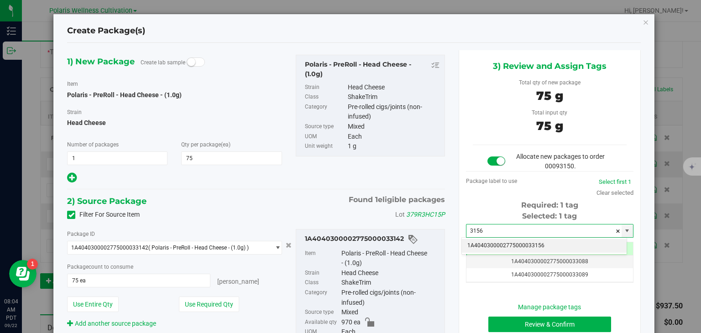
click at [584, 247] on li "1A4040300002775000033156" at bounding box center [544, 246] width 165 height 14
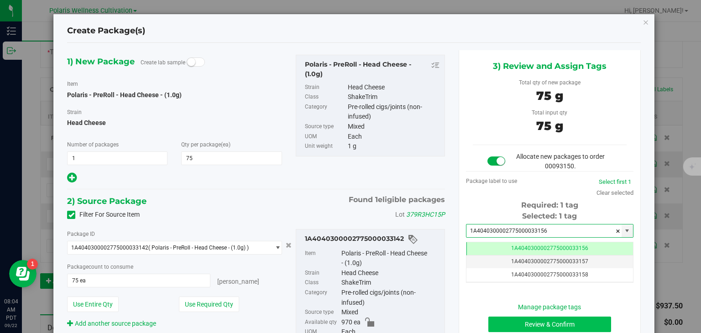
type input "1A4040300002775000033156"
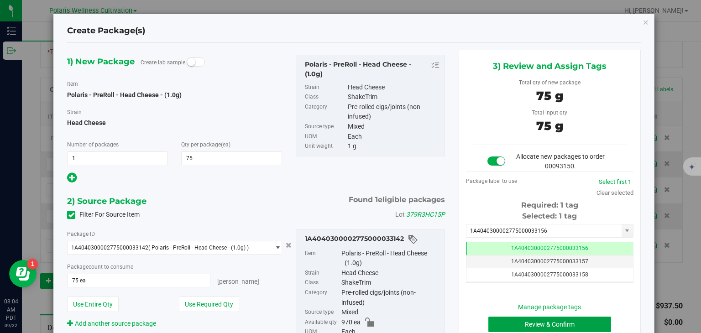
click at [559, 325] on button "Review & Confirm" at bounding box center [549, 325] width 123 height 16
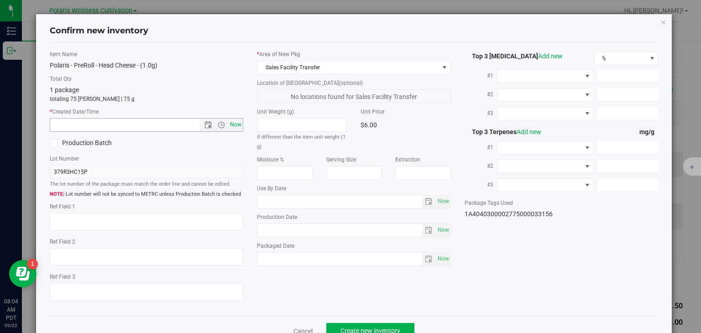
click at [236, 127] on span "Now" at bounding box center [236, 124] width 16 height 13
type input "9/22/2025 8:04 AM"
click at [352, 324] on button "Create new inventory" at bounding box center [370, 331] width 88 height 16
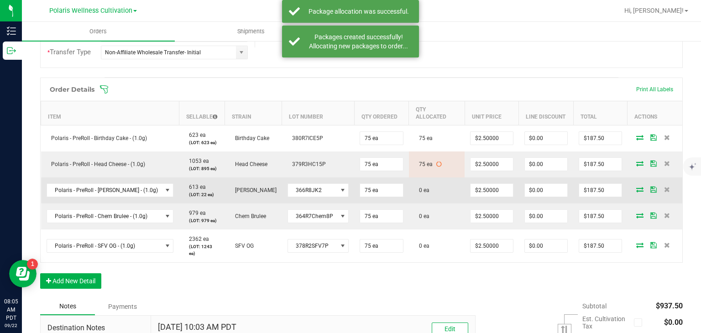
click at [636, 187] on icon at bounding box center [639, 189] width 7 height 5
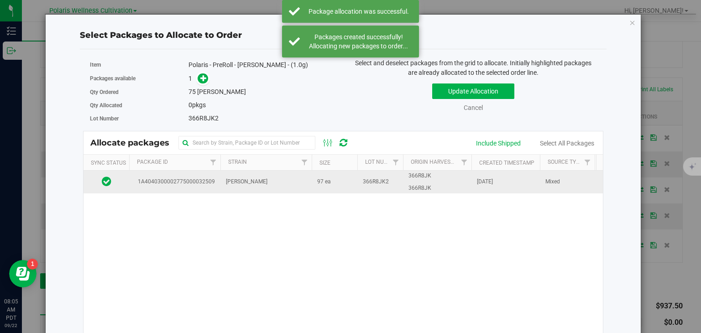
click at [301, 186] on td "Jenny Kush" at bounding box center [265, 182] width 91 height 23
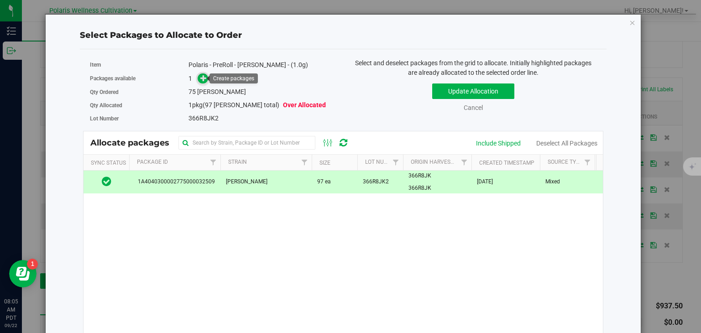
click at [200, 75] on icon at bounding box center [203, 78] width 6 height 6
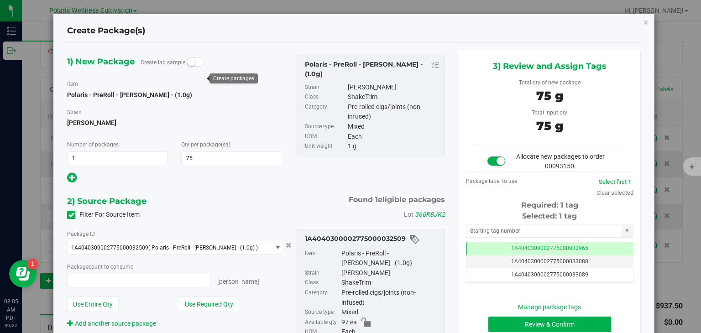
type input "75 ea"
click at [543, 232] on input "text" at bounding box center [543, 231] width 155 height 13
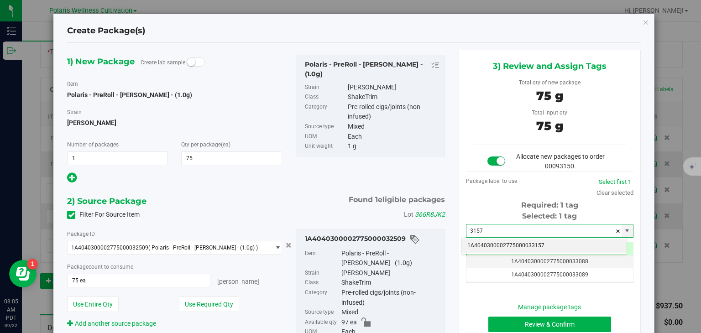
click at [535, 243] on li "1A4040300002775000033157" at bounding box center [544, 246] width 165 height 14
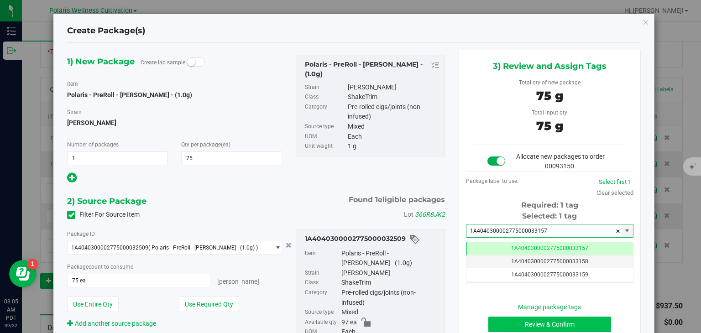
type input "1A4040300002775000033157"
click at [519, 320] on button "Review & Confirm" at bounding box center [549, 325] width 123 height 16
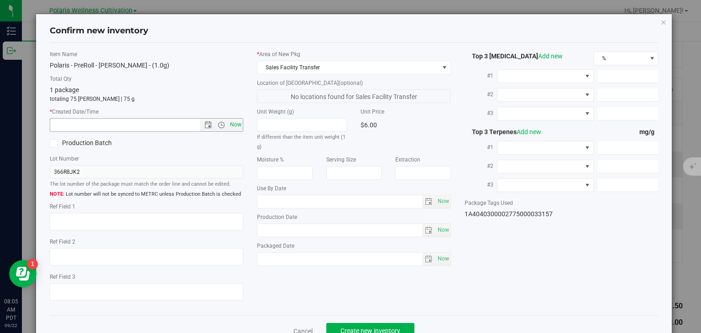
click at [239, 128] on span "Now" at bounding box center [236, 124] width 16 height 13
type input "9/22/2025 8:05 AM"
click at [358, 327] on span "Create new inventory" at bounding box center [371, 330] width 60 height 7
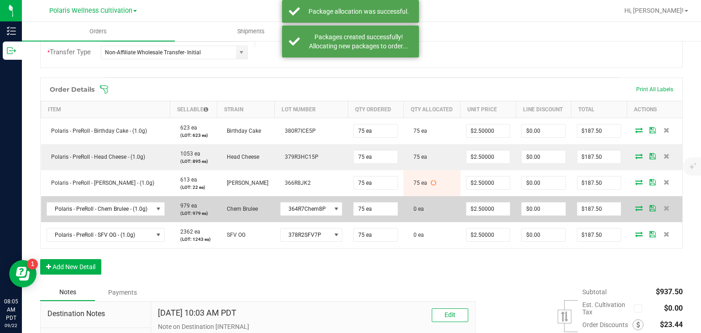
click at [635, 207] on icon at bounding box center [638, 207] width 7 height 5
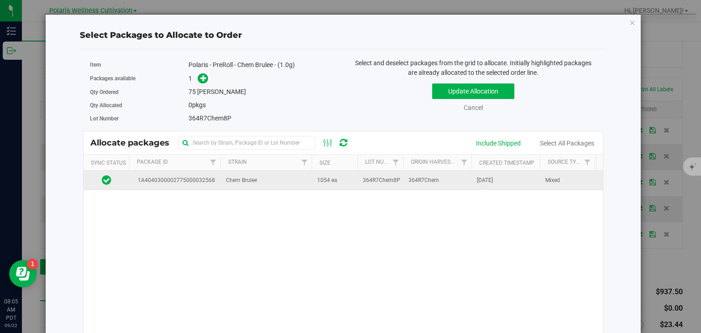
click at [369, 185] on td "364R7Chem8P" at bounding box center [380, 181] width 46 height 20
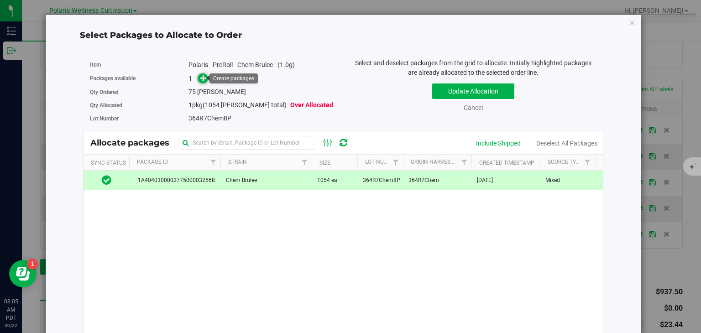
click at [200, 79] on icon at bounding box center [203, 78] width 6 height 6
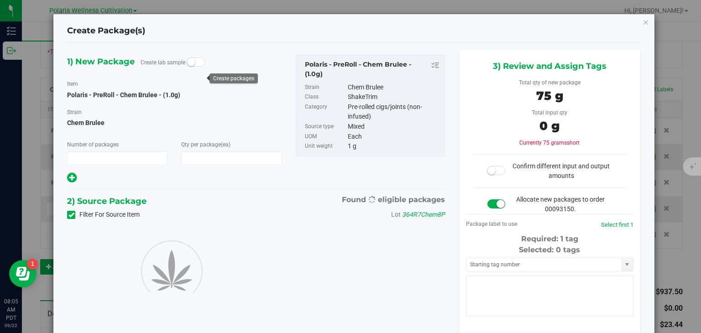
type input "1"
type input "75"
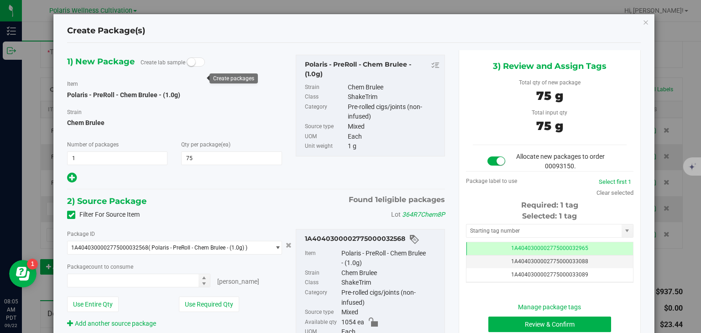
type input "75 ea"
click at [503, 228] on input "text" at bounding box center [543, 231] width 155 height 13
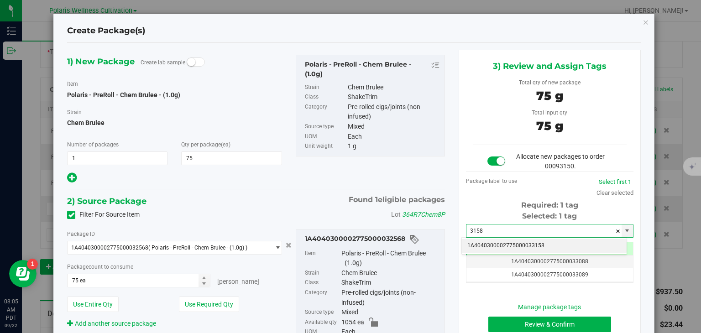
click at [517, 241] on li "1A4040300002775000033158" at bounding box center [544, 246] width 165 height 14
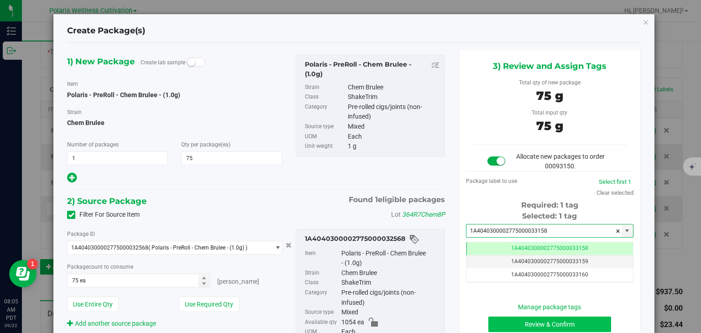
type input "1A4040300002775000033158"
click at [528, 317] on button "Review & Confirm" at bounding box center [549, 325] width 123 height 16
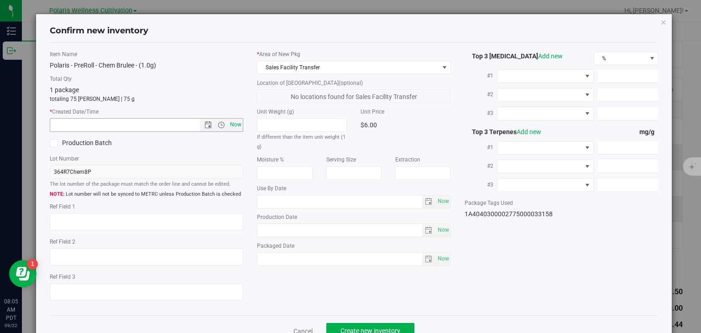
click at [233, 123] on span "Now" at bounding box center [236, 124] width 16 height 13
type input "9/22/2025 8:05 AM"
click at [364, 328] on span "Create new inventory" at bounding box center [371, 330] width 60 height 7
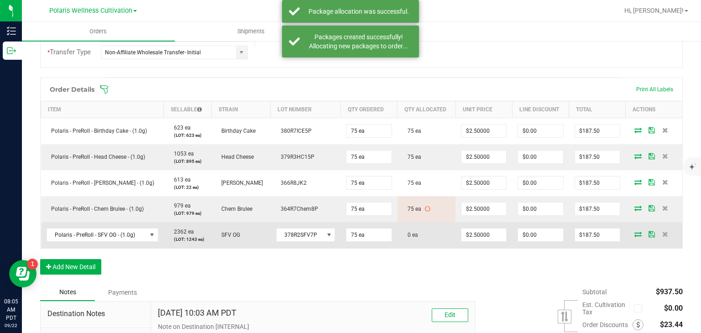
click at [634, 232] on icon at bounding box center [637, 233] width 7 height 5
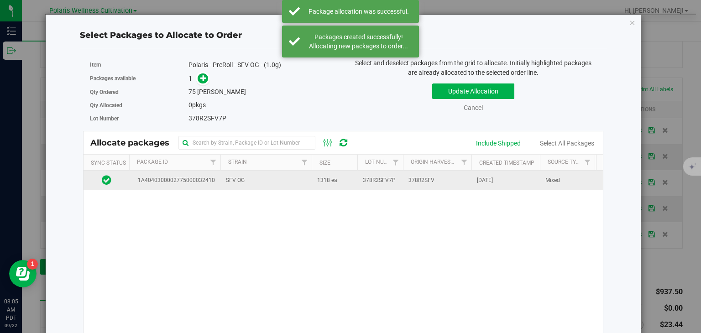
click at [367, 186] on td "378R2SFV7P" at bounding box center [380, 181] width 46 height 20
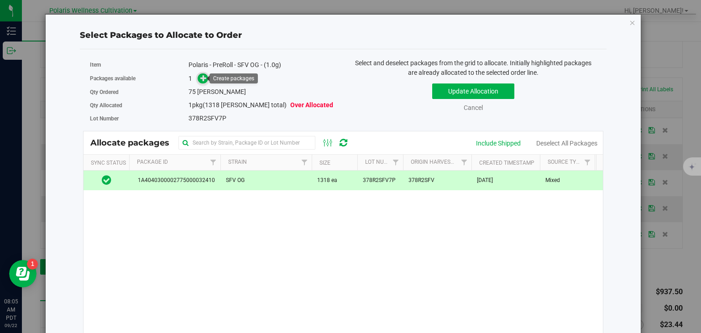
click at [200, 79] on icon at bounding box center [203, 77] width 6 height 6
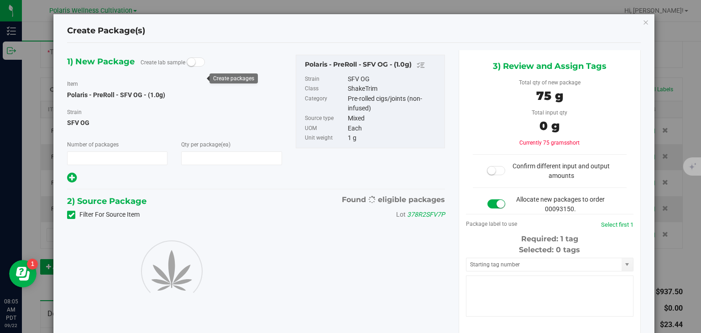
type input "1"
type input "75"
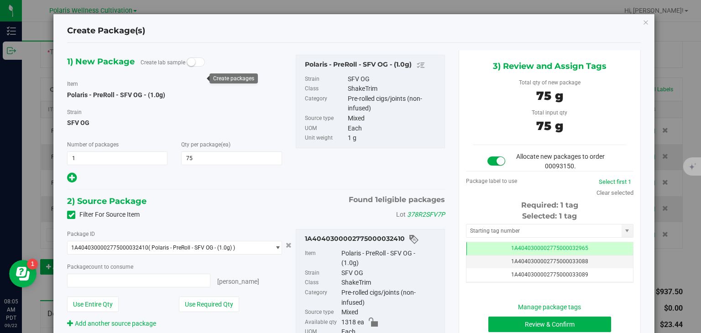
type input "75 ea"
click at [534, 233] on input "text" at bounding box center [543, 231] width 155 height 13
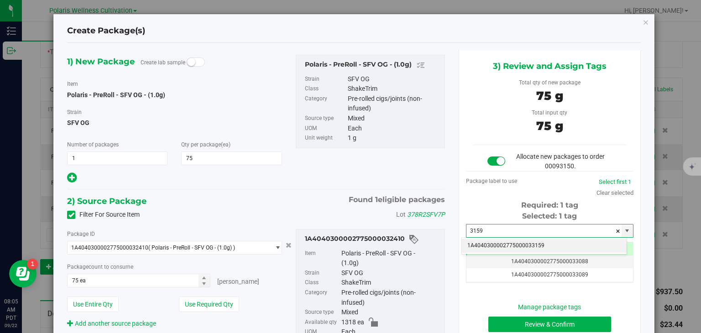
click at [531, 246] on li "1A4040300002775000033159" at bounding box center [544, 246] width 165 height 14
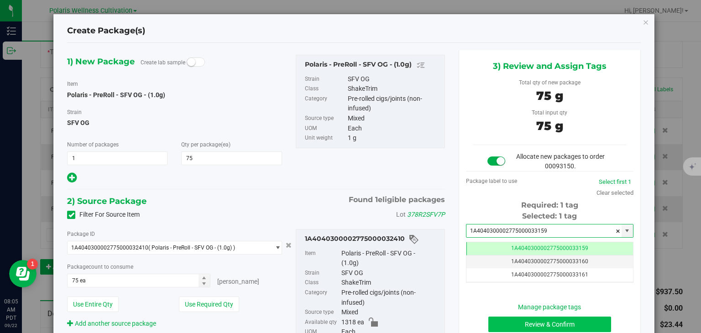
type input "1A4040300002775000033159"
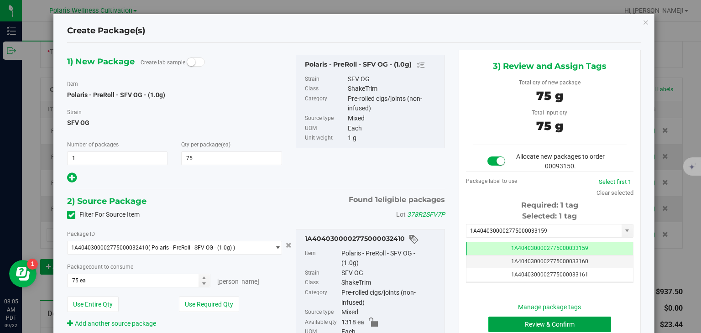
click at [545, 317] on button "Review & Confirm" at bounding box center [549, 325] width 123 height 16
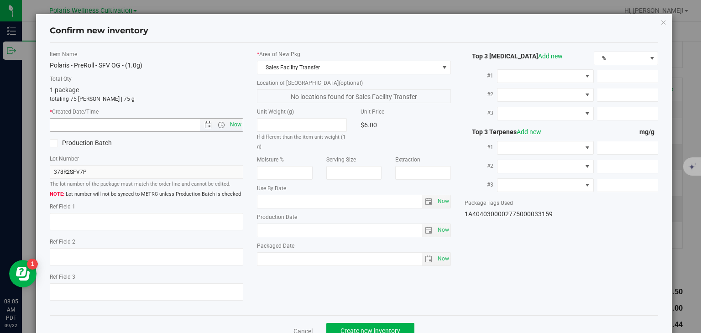
click at [232, 119] on span "Now" at bounding box center [236, 124] width 16 height 13
type input "9/22/2025 8:05 AM"
click at [356, 327] on span "Create new inventory" at bounding box center [371, 330] width 60 height 7
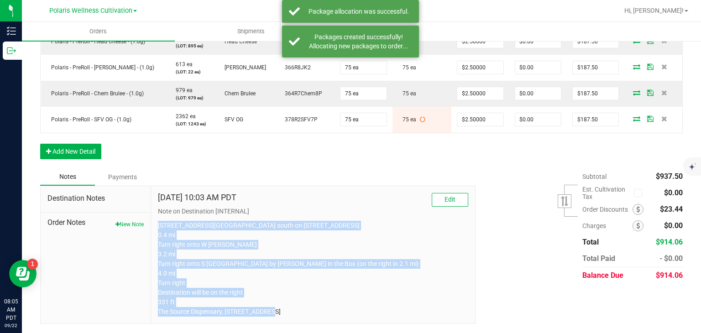
drag, startPoint x: 157, startPoint y: 202, endPoint x: 380, endPoint y: 336, distance: 261.1
click at [380, 333] on html "Inventory Outbound 08:05 AM PDT 09/22/2025 09/22 Polaris Wellness Cultivation H…" at bounding box center [350, 166] width 701 height 333
copy p "5385 Polaris Ave Head south on Polaris Ave 0.4 mi Turn right onto W Russell Rd …"
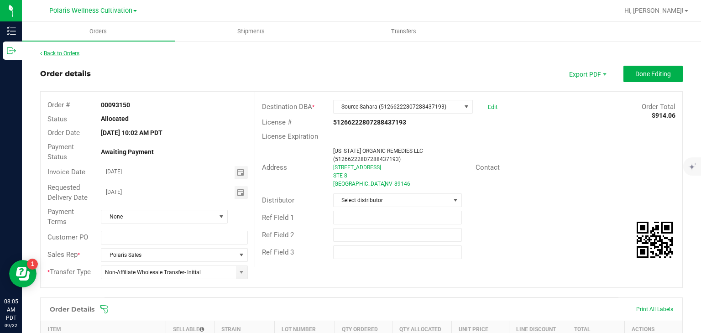
click at [79, 55] on link "Back to Orders" at bounding box center [59, 53] width 39 height 6
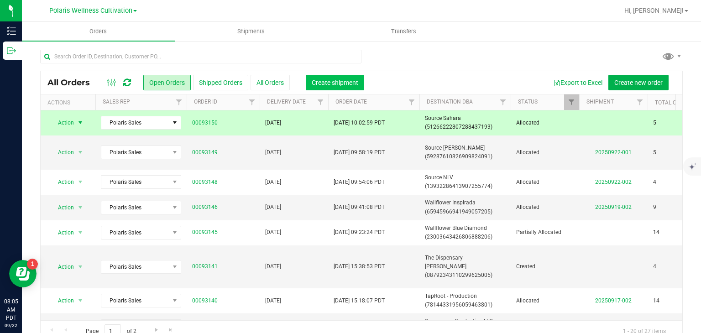
click at [320, 81] on span "Create shipment" at bounding box center [335, 82] width 47 height 7
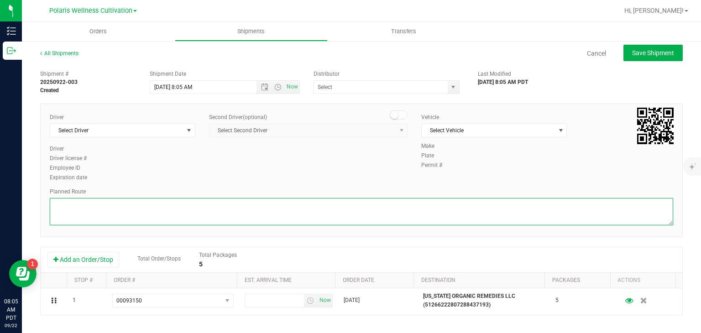
click at [347, 209] on textarea at bounding box center [362, 211] width 624 height 27
paste textarea "5385 Polaris Ave Head south on Polaris Ave 0.4 mi Turn right onto W Russell Rd …"
type textarea "5385 Polaris Ave Head south on Polaris Ave 0.4 mi Turn right onto W Russell Rd …"
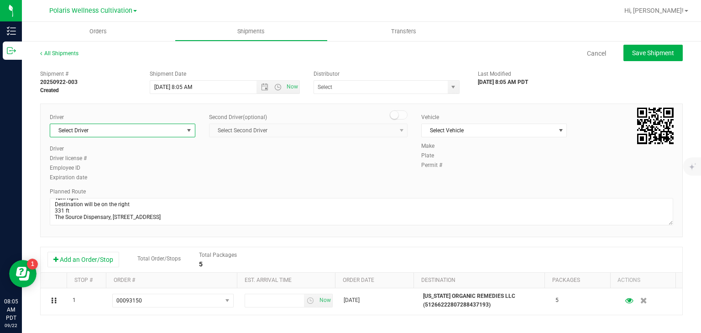
click at [189, 133] on span "select" at bounding box center [188, 130] width 7 height 7
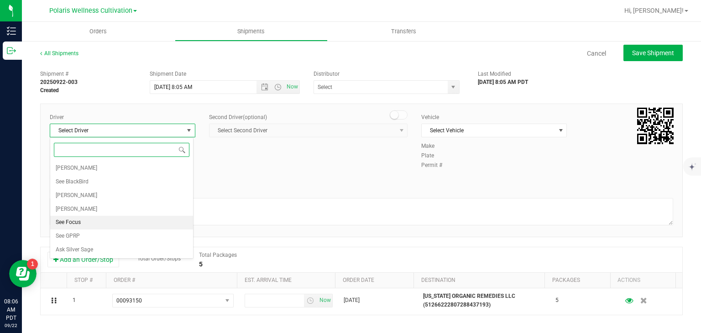
click at [119, 218] on li "See Focus" at bounding box center [121, 223] width 143 height 14
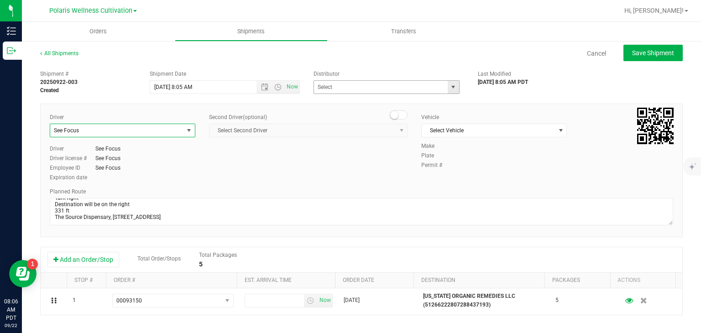
click at [454, 89] on span "select" at bounding box center [453, 87] width 11 height 13
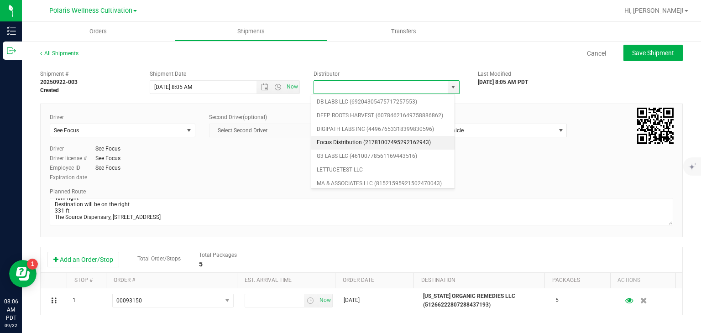
click at [362, 137] on li "Focus Distribution (21781007495292162943)" at bounding box center [382, 143] width 143 height 14
type input "Focus Distribution (21781007495292162943)"
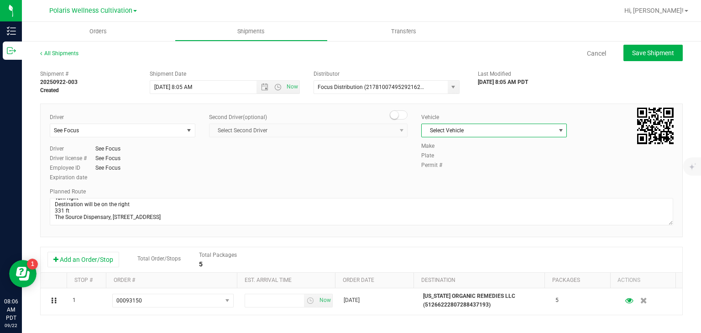
click at [455, 126] on span "Select Vehicle" at bounding box center [488, 130] width 133 height 13
click at [453, 173] on li "See Focus" at bounding box center [489, 174] width 143 height 14
click at [274, 87] on span "Open the time view" at bounding box center [277, 87] width 7 height 7
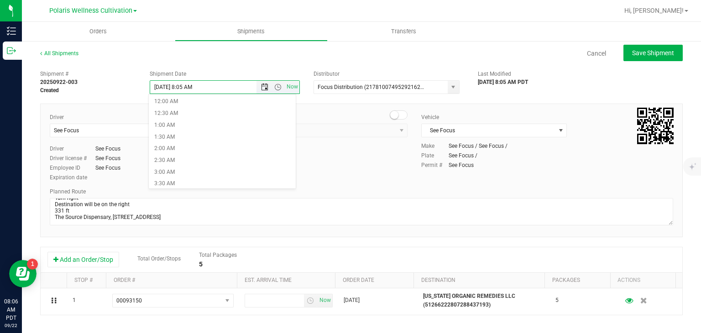
click at [262, 87] on span "Open the date view" at bounding box center [264, 87] width 7 height 7
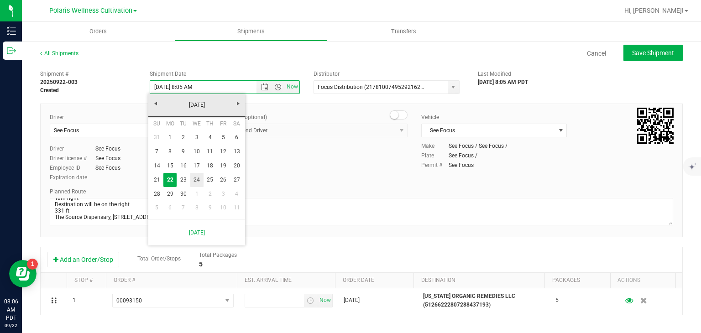
click at [198, 180] on link "24" at bounding box center [196, 180] width 13 height 14
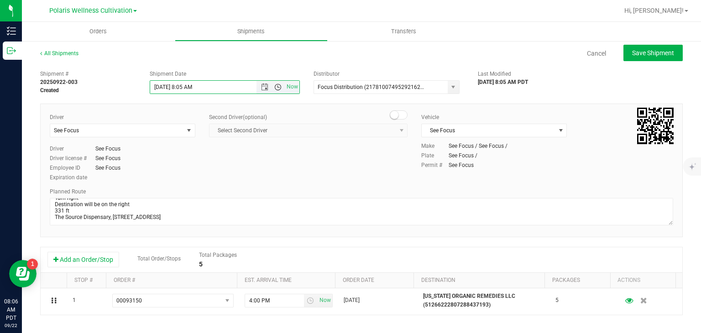
click at [276, 84] on span "Open the time view" at bounding box center [277, 87] width 7 height 7
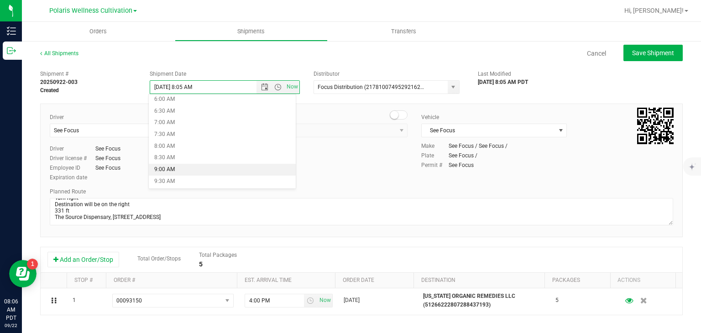
click at [236, 171] on li "9:00 AM" at bounding box center [222, 170] width 147 height 12
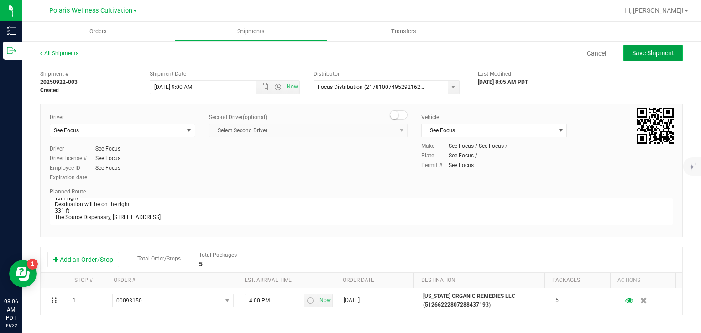
click at [649, 53] on span "Save Shipment" at bounding box center [653, 52] width 42 height 7
type input "9/24/2025 4:00 PM"
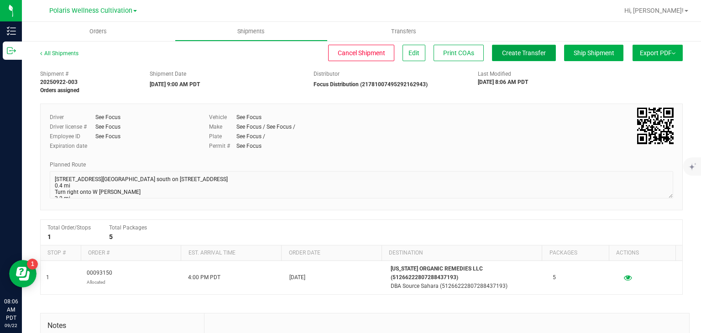
click at [492, 54] on button "Create Transfer" at bounding box center [524, 53] width 64 height 16
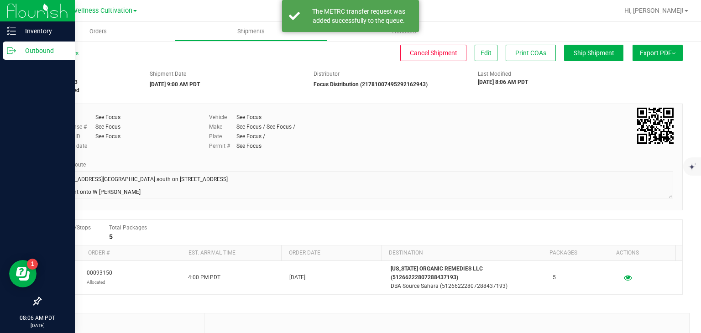
click at [32, 54] on p "Outbound" at bounding box center [43, 50] width 55 height 11
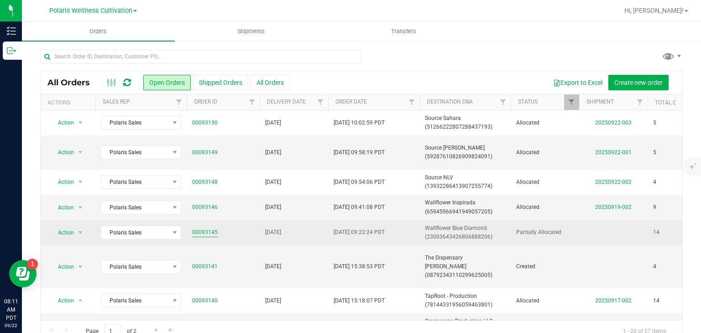
click at [203, 232] on link "00093145" at bounding box center [205, 232] width 26 height 9
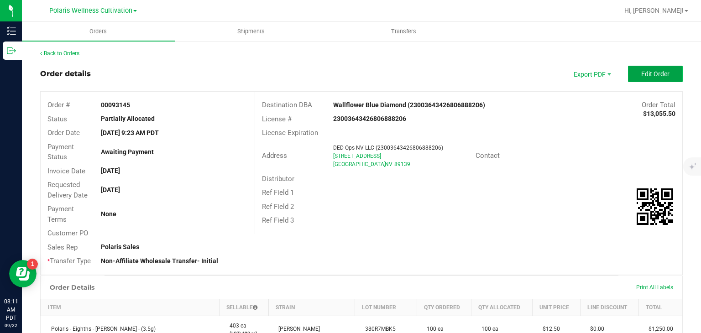
click at [648, 77] on span "Edit Order" at bounding box center [655, 73] width 28 height 7
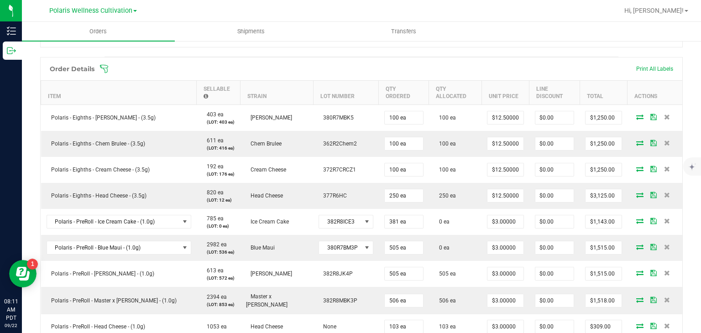
scroll to position [243, 0]
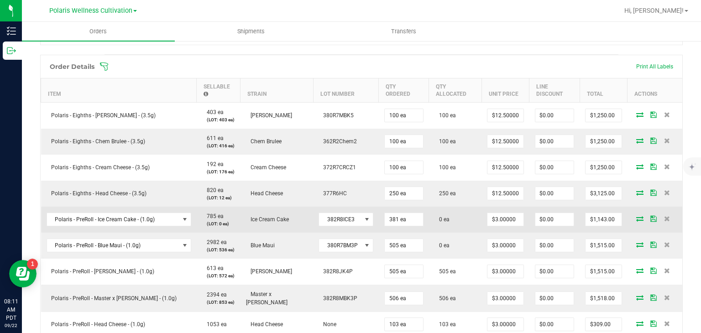
click at [636, 221] on icon at bounding box center [639, 218] width 7 height 5
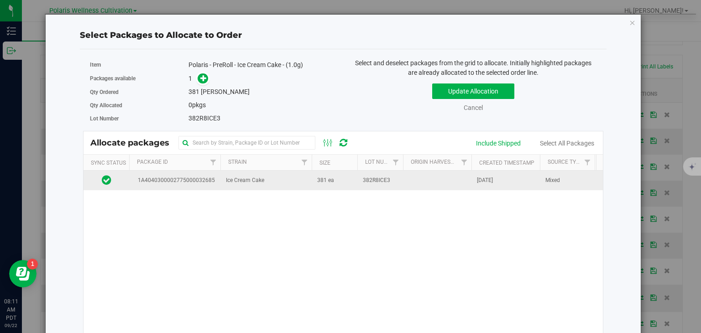
click at [463, 175] on td at bounding box center [437, 181] width 68 height 20
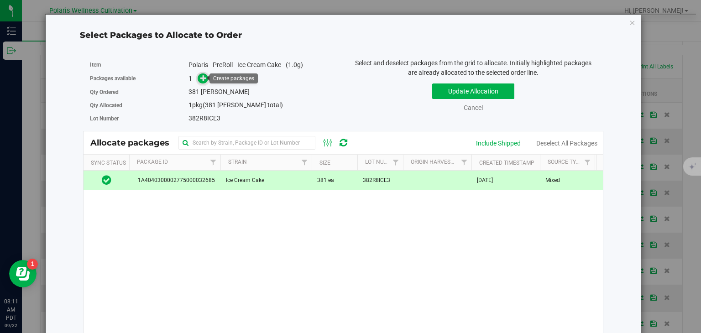
click at [200, 77] on icon at bounding box center [203, 78] width 6 height 6
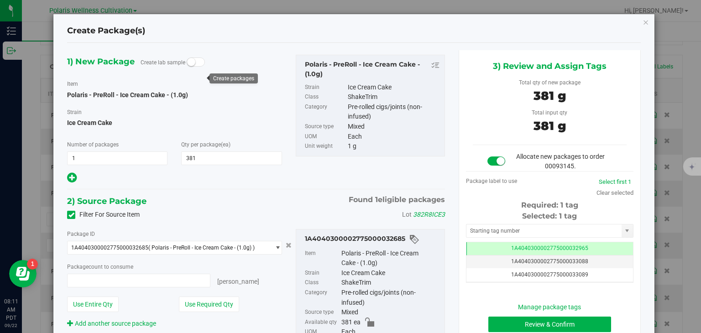
type input "381 ea"
click at [511, 232] on input "text" at bounding box center [543, 231] width 155 height 13
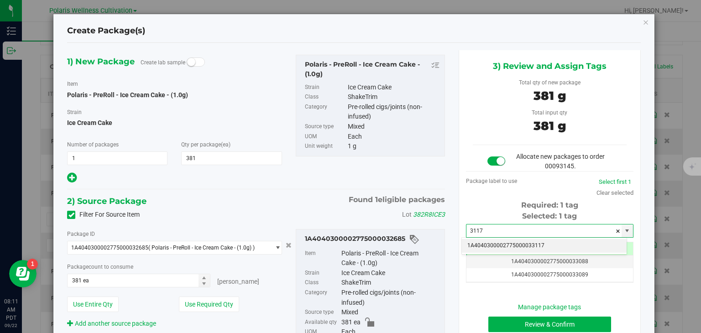
click at [515, 241] on li "1A4040300002775000033117" at bounding box center [544, 246] width 165 height 14
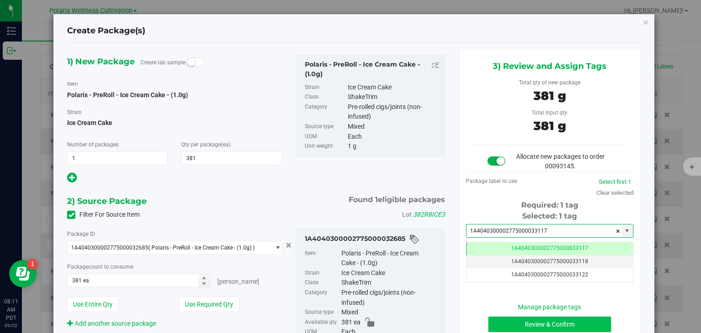
type input "1A4040300002775000033117"
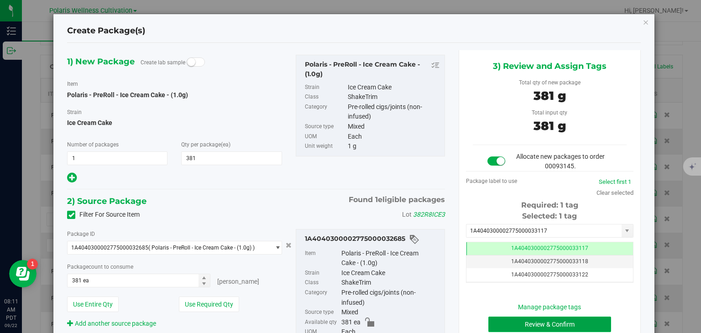
click at [542, 321] on button "Review & Confirm" at bounding box center [549, 325] width 123 height 16
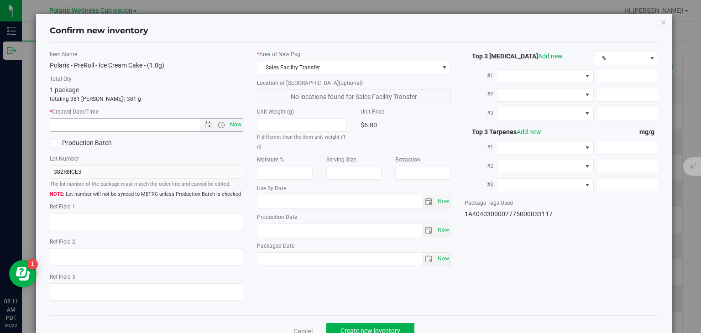
click at [230, 122] on span "Now" at bounding box center [236, 124] width 16 height 13
type input "9/22/2025 8:12 AM"
click at [383, 325] on button "Create new inventory" at bounding box center [370, 331] width 88 height 16
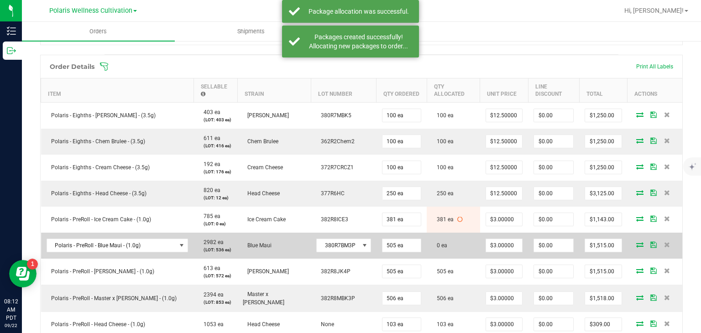
click at [636, 242] on icon at bounding box center [639, 244] width 7 height 5
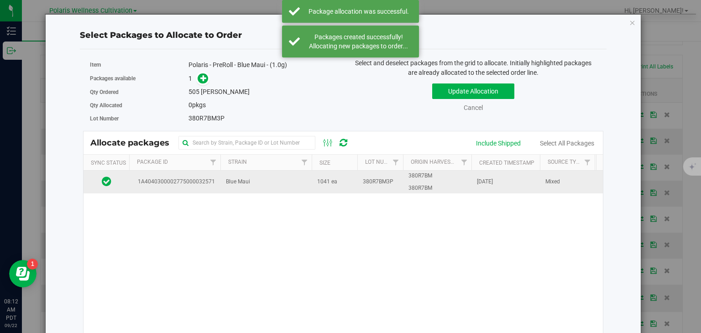
click at [335, 186] on td "1041 ea" at bounding box center [335, 182] width 46 height 23
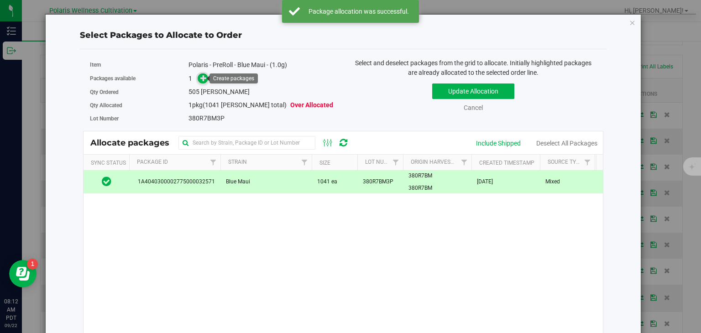
click at [200, 81] on icon at bounding box center [203, 78] width 6 height 6
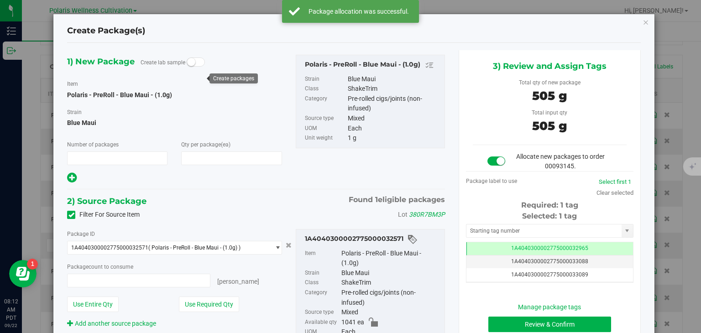
type input "1"
type input "505"
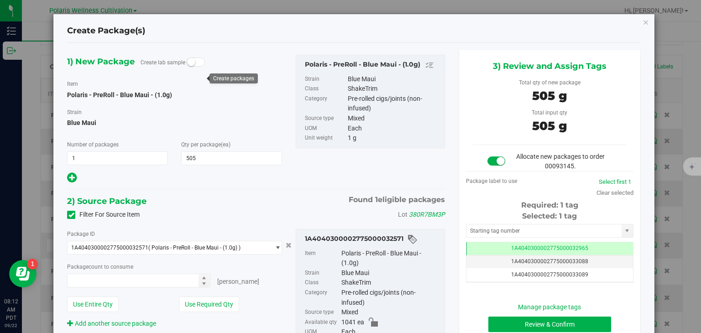
type input "505 ea"
click at [516, 226] on input "text" at bounding box center [543, 231] width 155 height 13
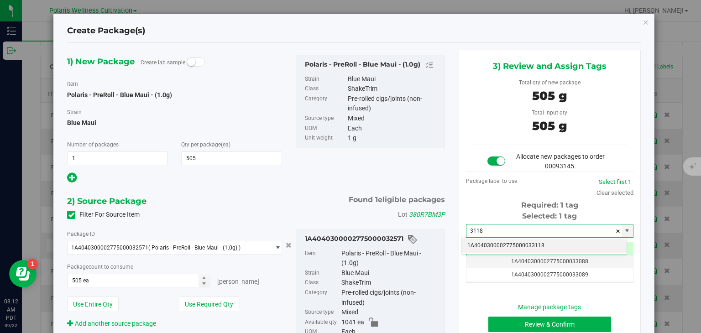
click at [524, 249] on li "1A4040300002775000033118" at bounding box center [544, 246] width 165 height 14
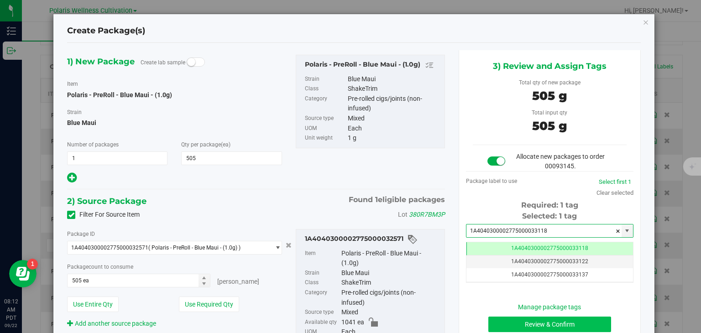
type input "1A4040300002775000033118"
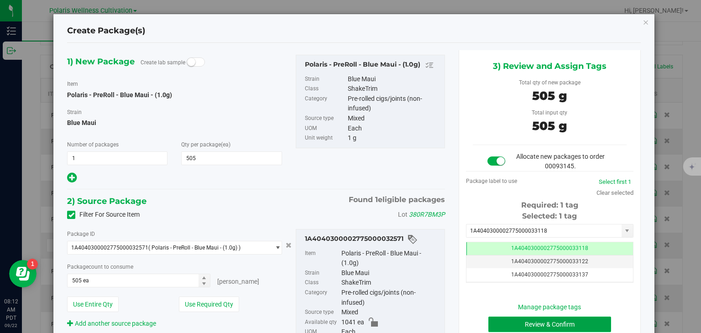
click at [534, 325] on button "Review & Confirm" at bounding box center [549, 325] width 123 height 16
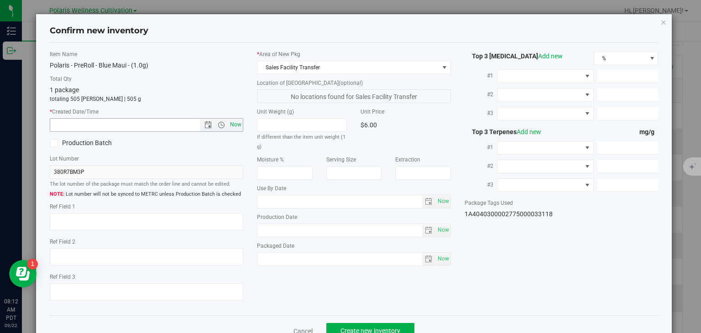
click at [236, 119] on span "Now" at bounding box center [236, 124] width 16 height 13
type input "9/22/2025 8:12 AM"
click at [369, 326] on button "Create new inventory" at bounding box center [370, 331] width 88 height 16
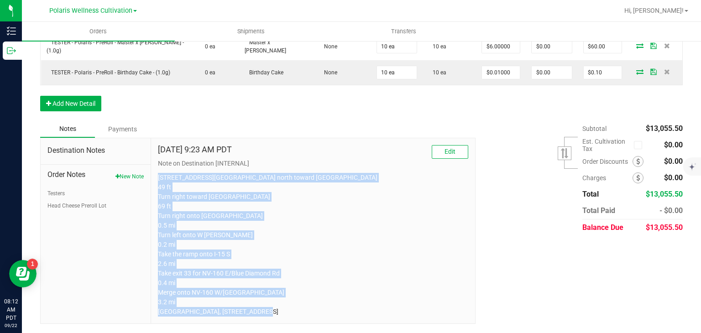
drag, startPoint x: 152, startPoint y: 212, endPoint x: 407, endPoint y: 354, distance: 292.2
click at [407, 333] on html "Inventory Outbound 08:12 AM PDT 09/22/2025 09/22 Polaris Wellness Cultivation H…" at bounding box center [350, 166] width 701 height 333
copy p "5395 Polaris Ave Head north toward Polaris Ave 49 ft Turn right toward Polaris …"
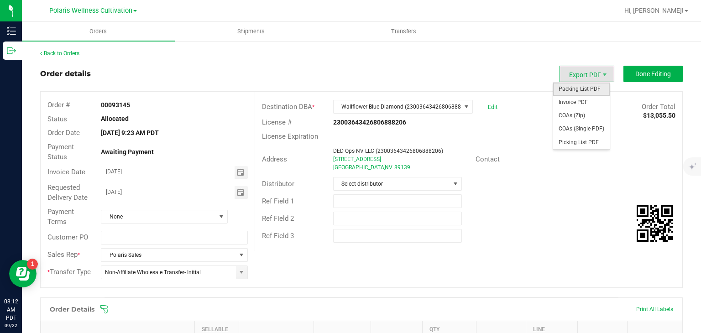
click at [583, 83] on span "Packing List PDF" at bounding box center [581, 89] width 57 height 13
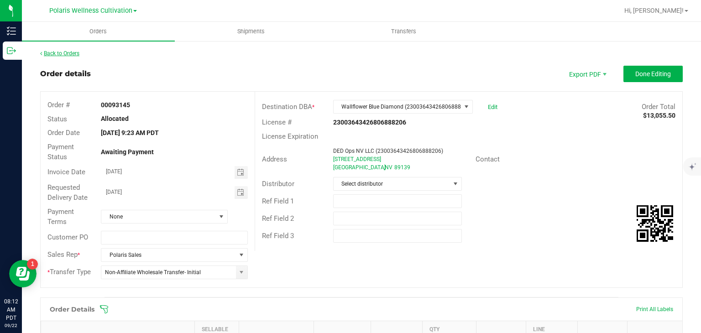
click at [58, 55] on link "Back to Orders" at bounding box center [59, 53] width 39 height 6
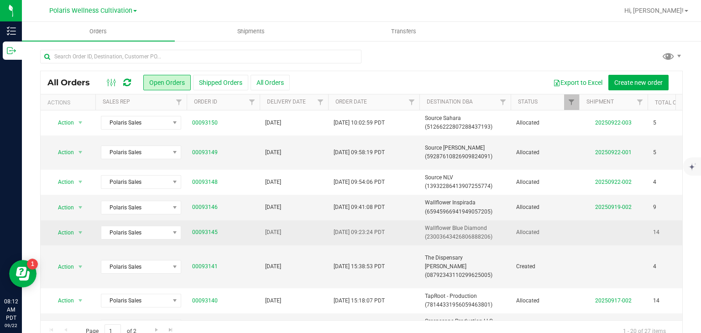
click at [501, 241] on span "Wallflower Blue Diamond (23003643426806888206)" at bounding box center [465, 232] width 80 height 17
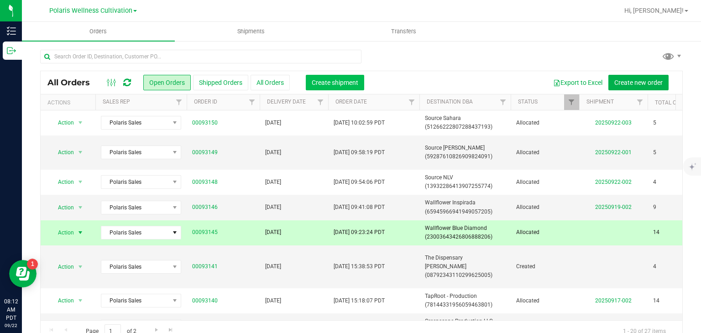
click at [347, 83] on span "Create shipment" at bounding box center [335, 82] width 47 height 7
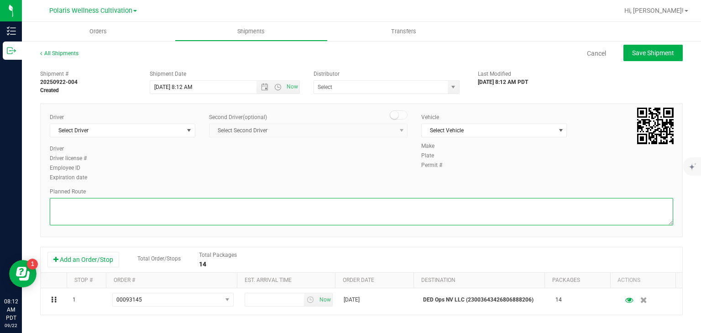
click at [317, 205] on textarea at bounding box center [362, 211] width 624 height 27
paste textarea "5395 Polaris Ave Head north toward Polaris Ave 49 ft Turn right toward Polaris …"
type textarea "5395 Polaris Ave Head north toward Polaris Ave 49 ft Turn right toward Polaris …"
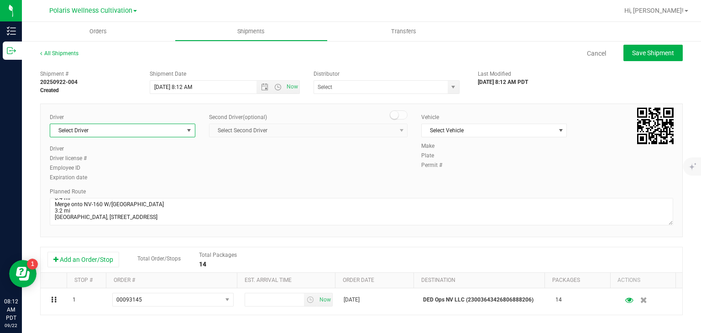
click at [189, 129] on span "select" at bounding box center [188, 130] width 7 height 7
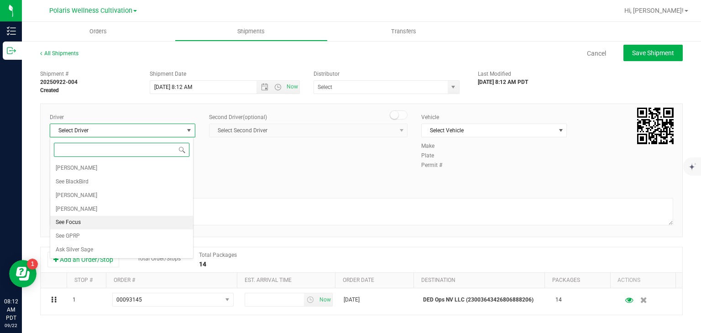
click at [88, 220] on li "See Focus" at bounding box center [121, 223] width 143 height 14
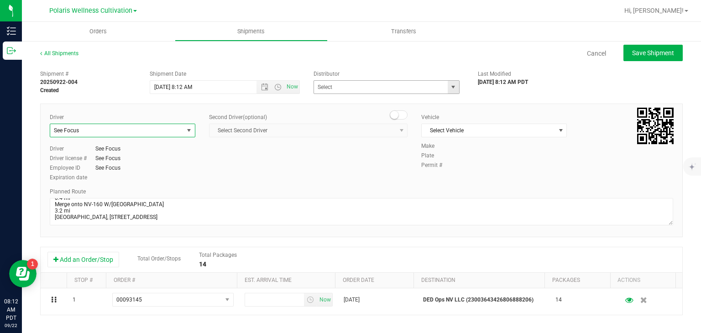
click at [450, 88] on span "select" at bounding box center [453, 87] width 7 height 7
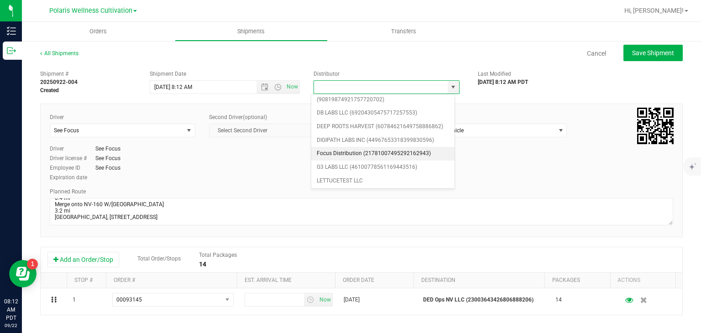
click at [370, 156] on li "Focus Distribution (21781007495292162943)" at bounding box center [382, 154] width 143 height 14
type input "Focus Distribution (21781007495292162943)"
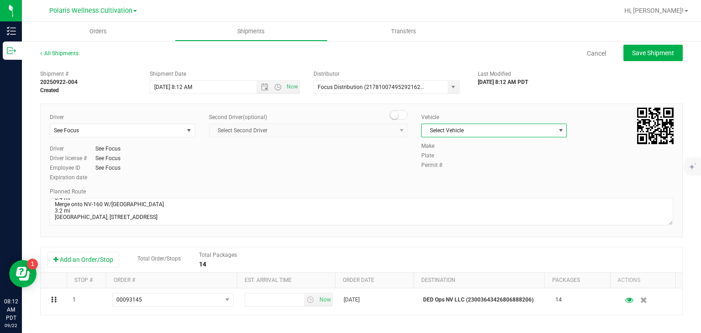
click at [487, 128] on span "Select Vehicle" at bounding box center [488, 130] width 133 height 13
click at [466, 175] on li "See Focus" at bounding box center [489, 174] width 143 height 14
click at [262, 88] on span "Open the date view" at bounding box center [264, 87] width 7 height 7
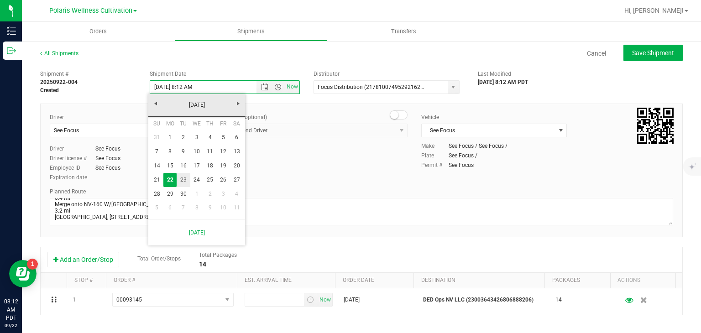
click at [188, 181] on link "23" at bounding box center [183, 180] width 13 height 14
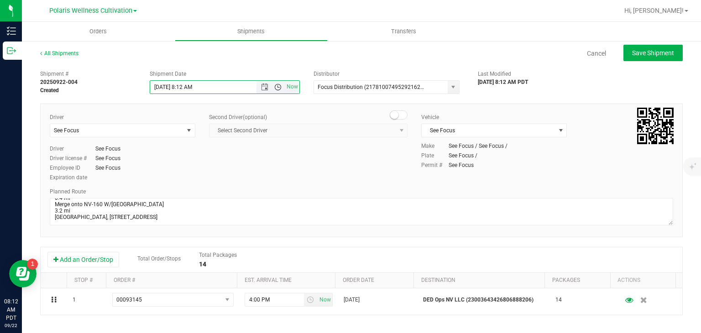
click at [274, 89] on span "Open the time view" at bounding box center [277, 87] width 7 height 7
click at [220, 176] on li "9:00 AM" at bounding box center [222, 178] width 147 height 12
click at [642, 50] on span "Save Shipment" at bounding box center [653, 52] width 42 height 7
type input "9/23/2025 4:00 PM"
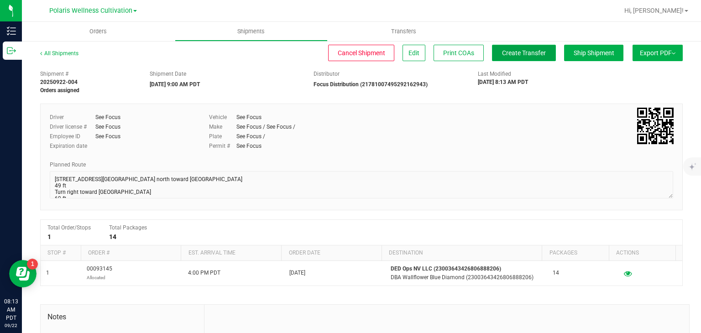
click at [513, 53] on span "Create Transfer" at bounding box center [524, 52] width 44 height 7
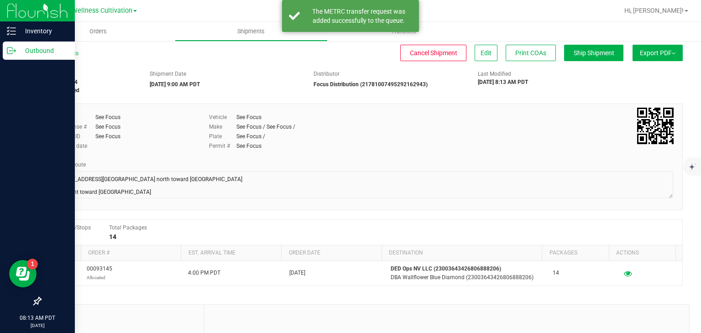
click at [20, 60] on link "Outbound" at bounding box center [37, 52] width 75 height 20
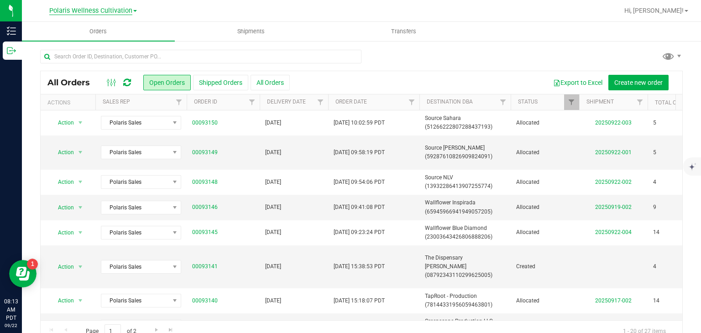
click at [105, 10] on span "Polaris Wellness Cultivation" at bounding box center [90, 11] width 83 height 8
click at [117, 45] on link "Polaris Wellness Production" at bounding box center [92, 44] width 133 height 12
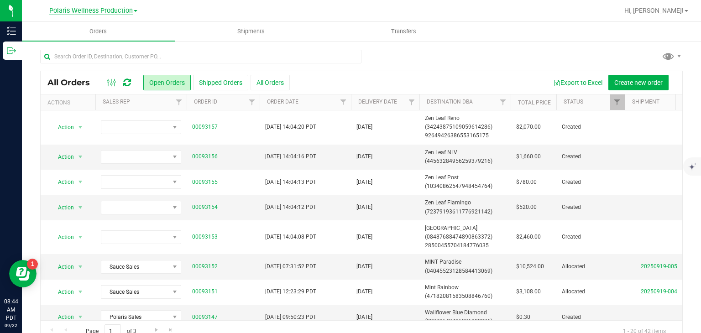
click at [122, 14] on span "Polaris Wellness Production" at bounding box center [91, 11] width 84 height 8
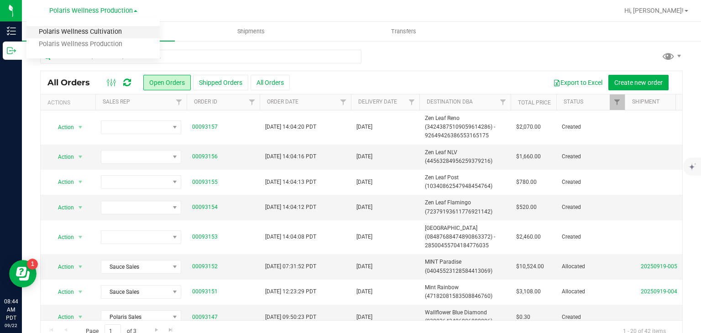
click at [119, 29] on link "Polaris Wellness Cultivation" at bounding box center [92, 32] width 133 height 12
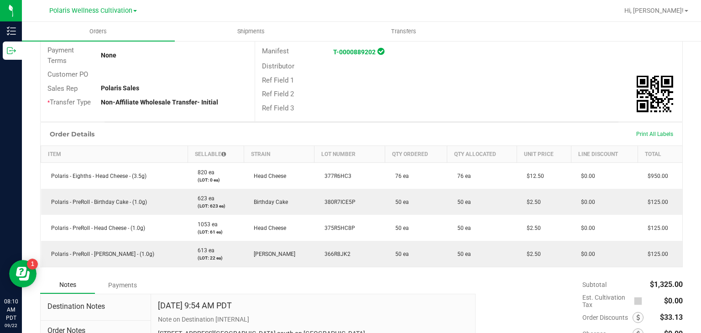
scroll to position [161, 0]
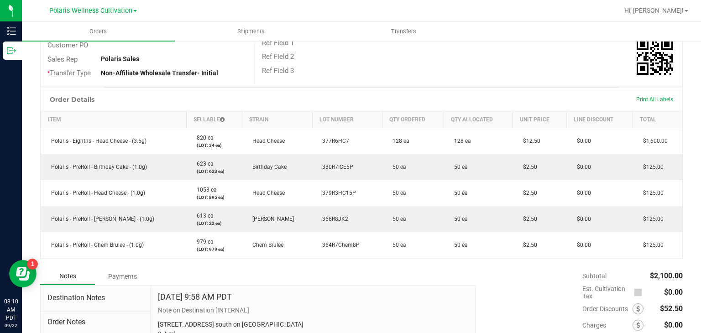
scroll to position [189, 0]
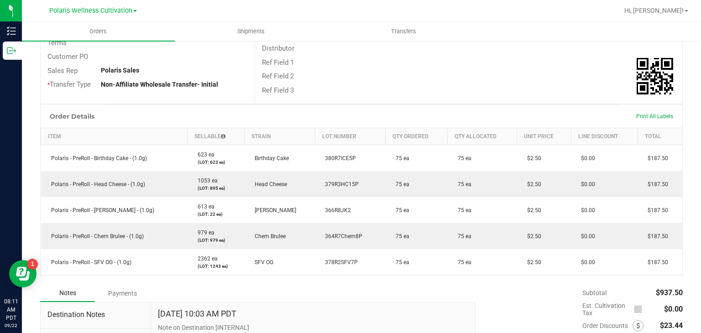
scroll to position [177, 0]
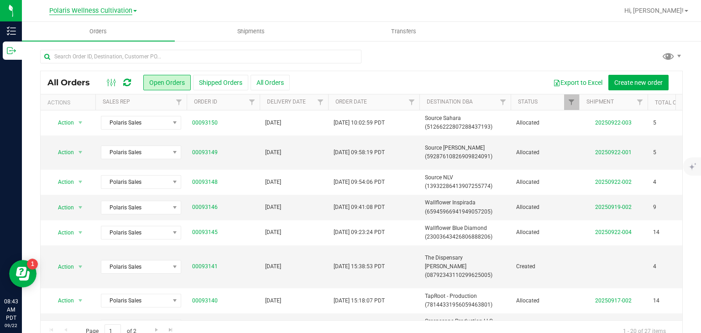
click at [115, 8] on span "Polaris Wellness Cultivation" at bounding box center [90, 11] width 83 height 8
click at [115, 41] on link "Polaris Wellness Production" at bounding box center [92, 44] width 133 height 12
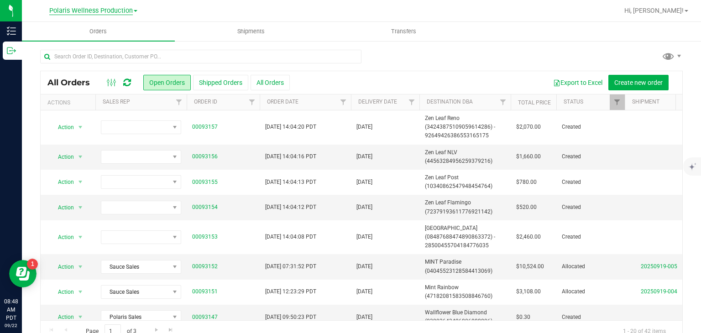
click at [126, 15] on span "Polaris Wellness Production" at bounding box center [91, 11] width 84 height 8
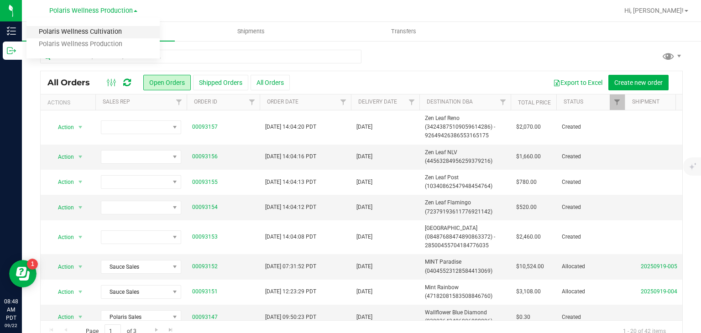
click at [120, 29] on link "Polaris Wellness Cultivation" at bounding box center [92, 32] width 133 height 12
